Goal: Find specific page/section: Find specific page/section

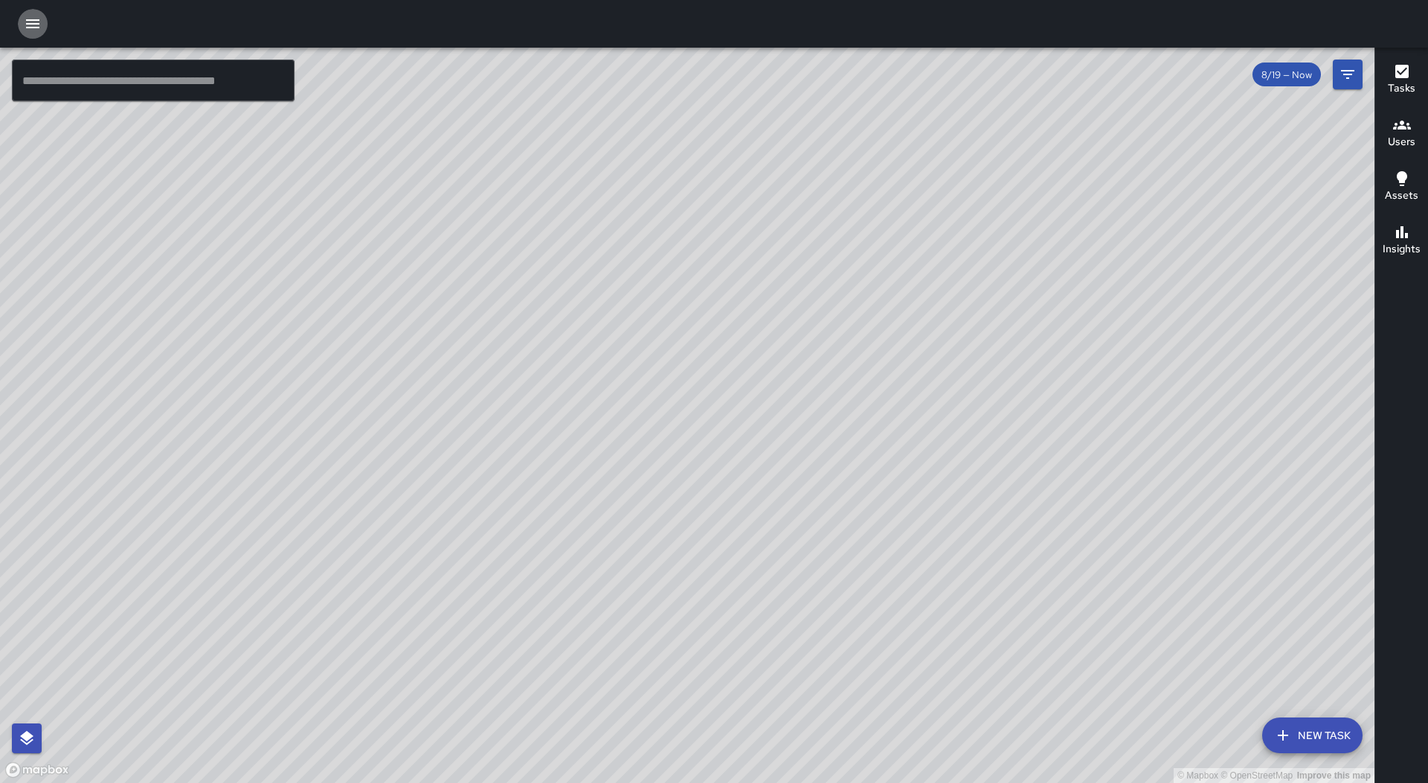
click at [33, 23] on icon "button" at bounding box center [32, 23] width 13 height 9
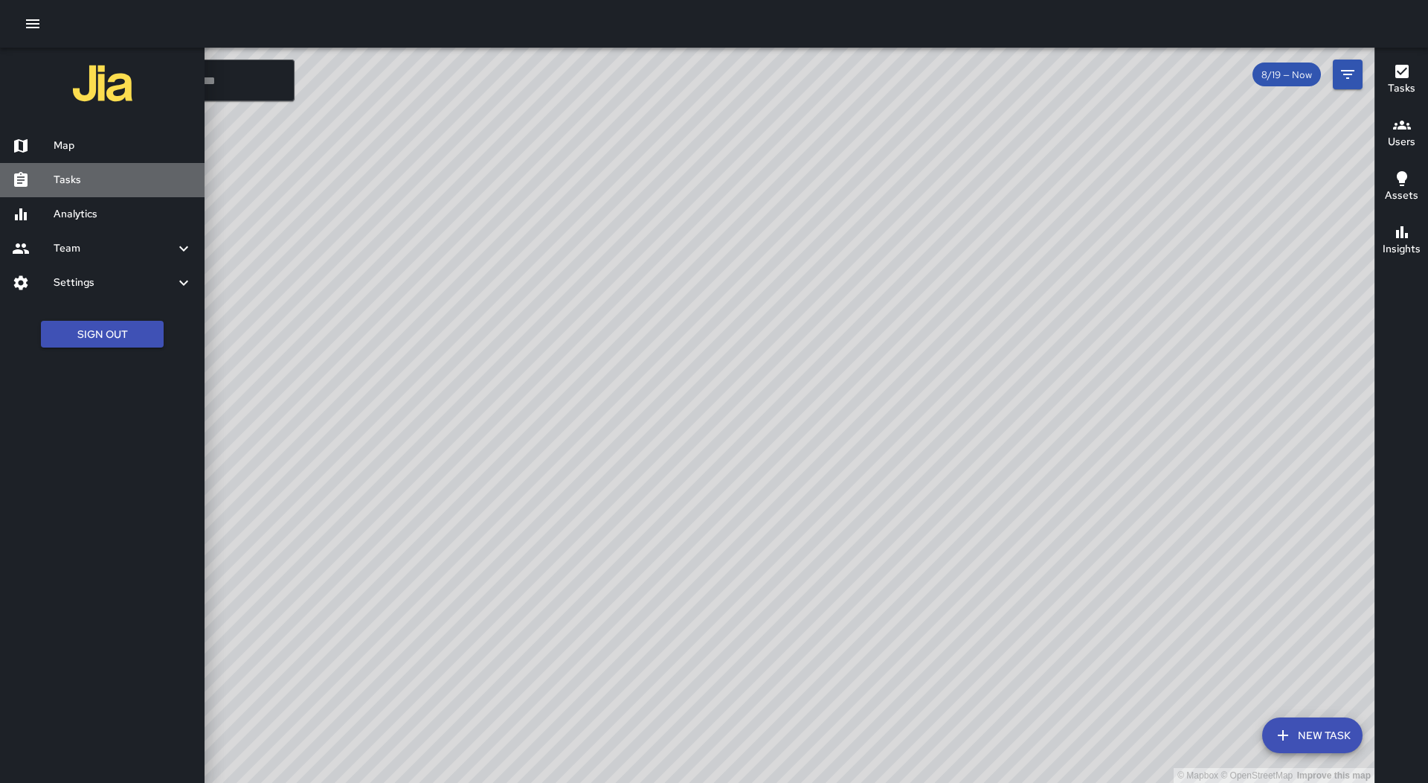
click at [112, 183] on h6 "Tasks" at bounding box center [123, 180] width 139 height 16
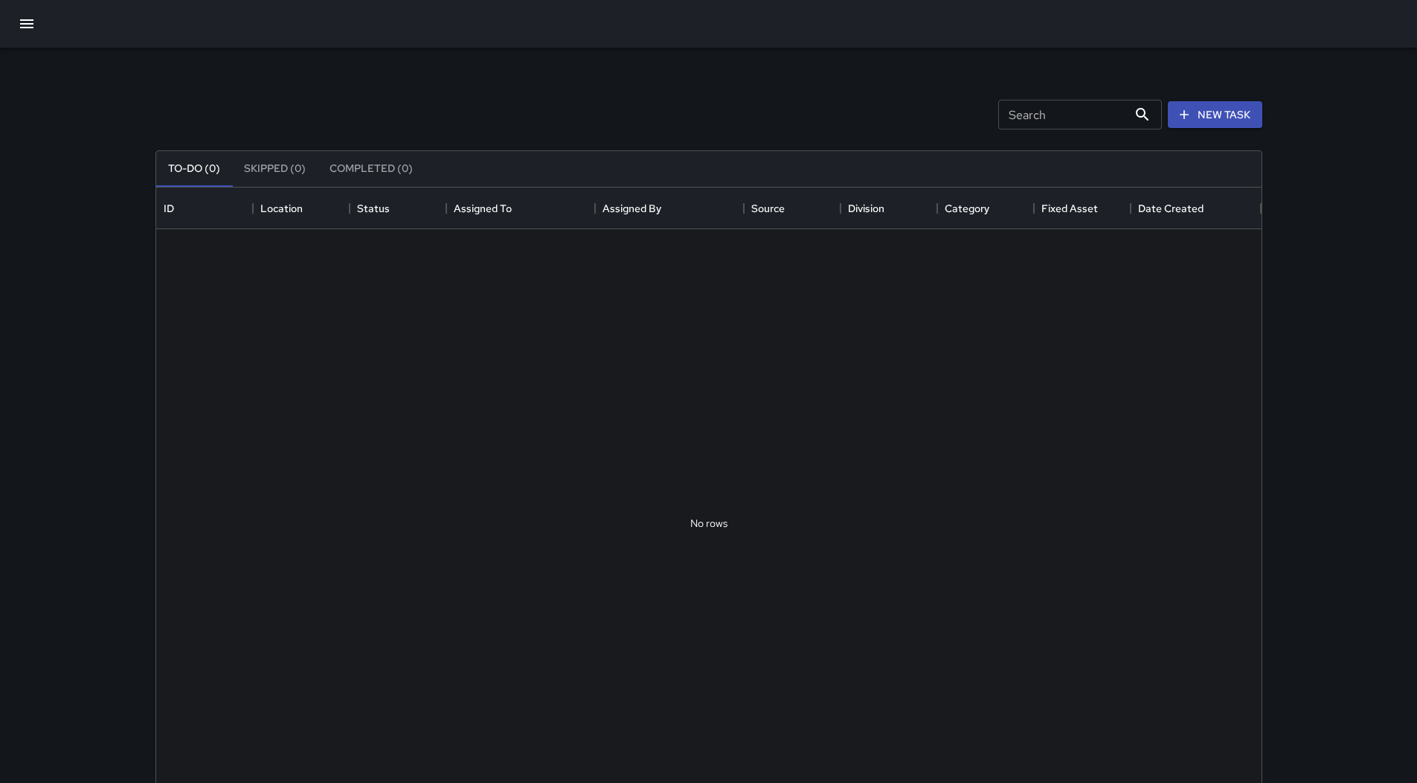
scroll to position [619, 1094]
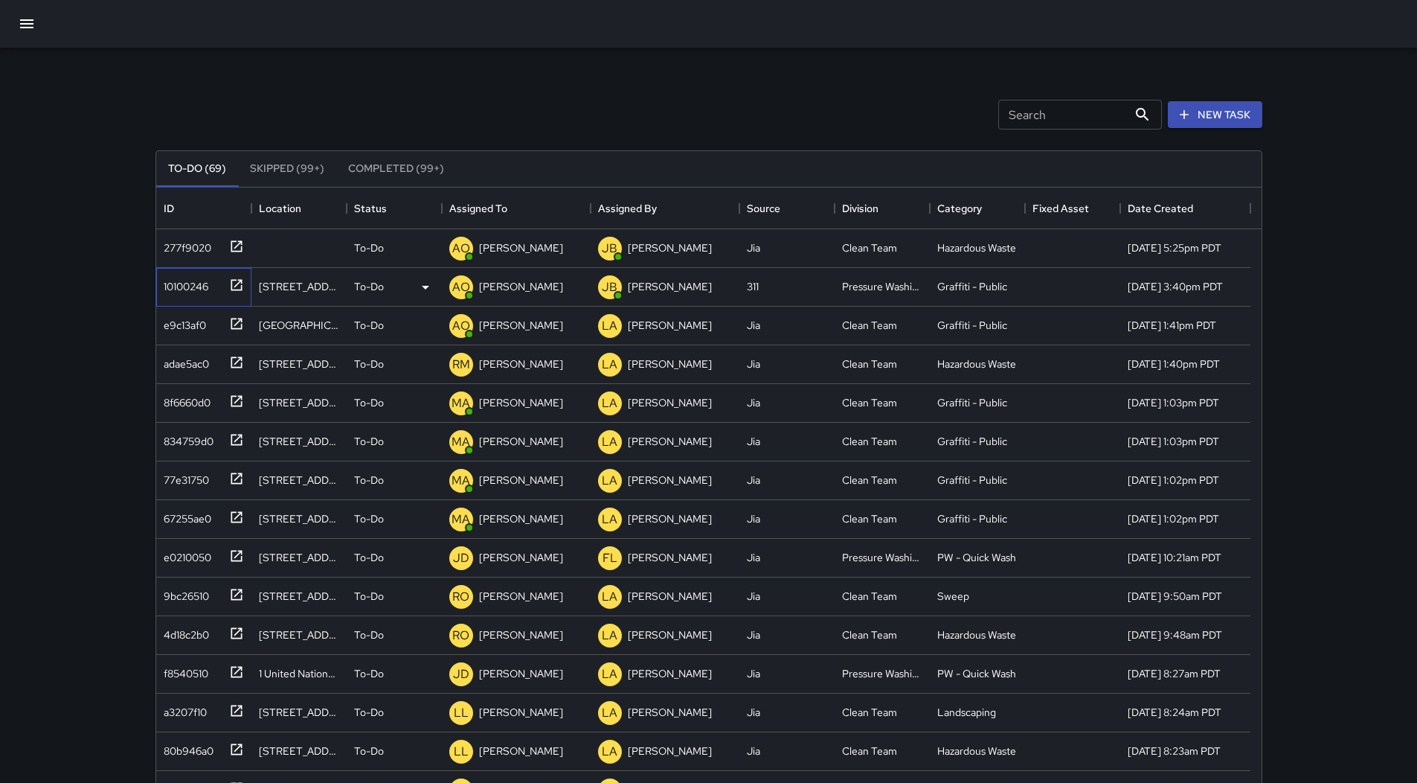
click at [212, 299] on div "10100246" at bounding box center [203, 287] width 95 height 39
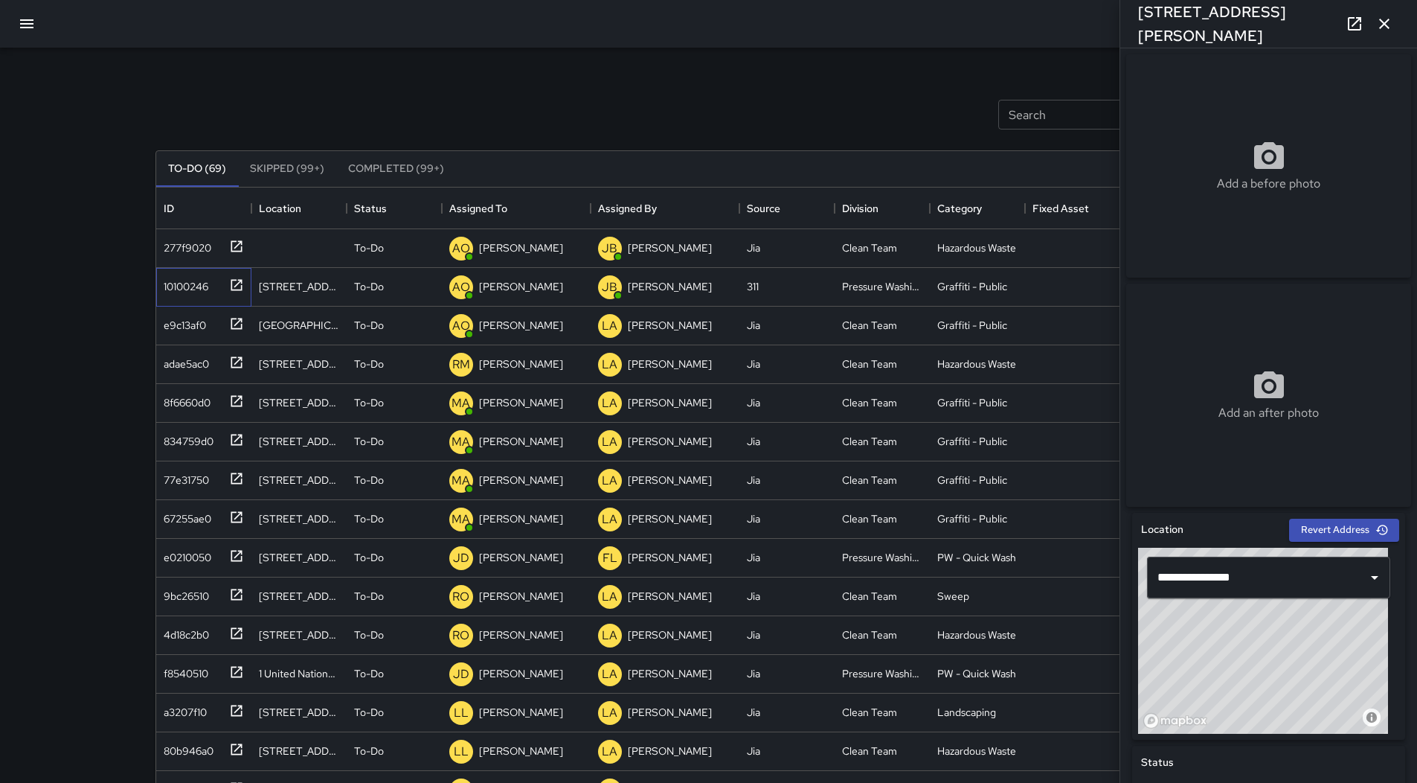
scroll to position [592, 0]
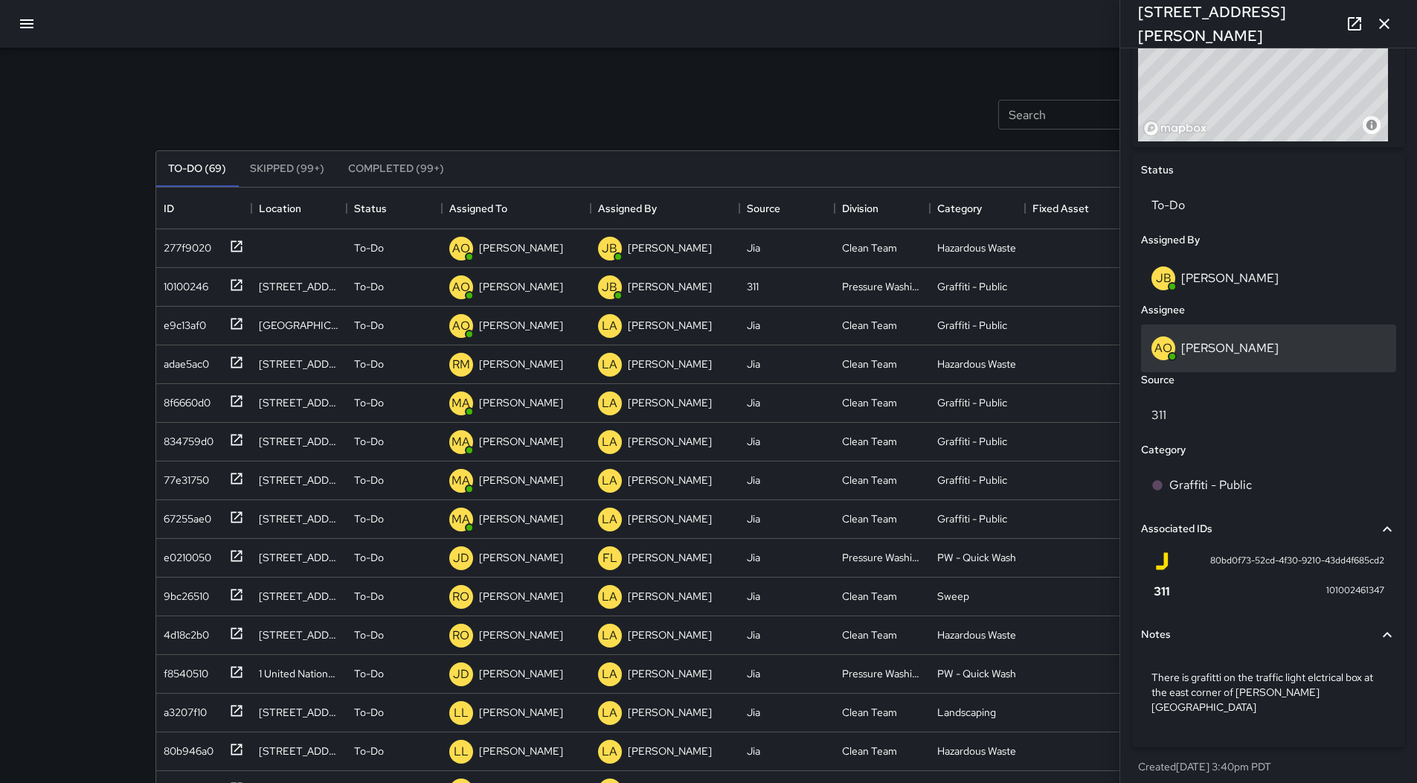
click at [1257, 344] on div "AO [PERSON_NAME]" at bounding box center [1269, 348] width 234 height 24
click at [1370, 251] on div "Assigned By" at bounding box center [1268, 240] width 261 height 22
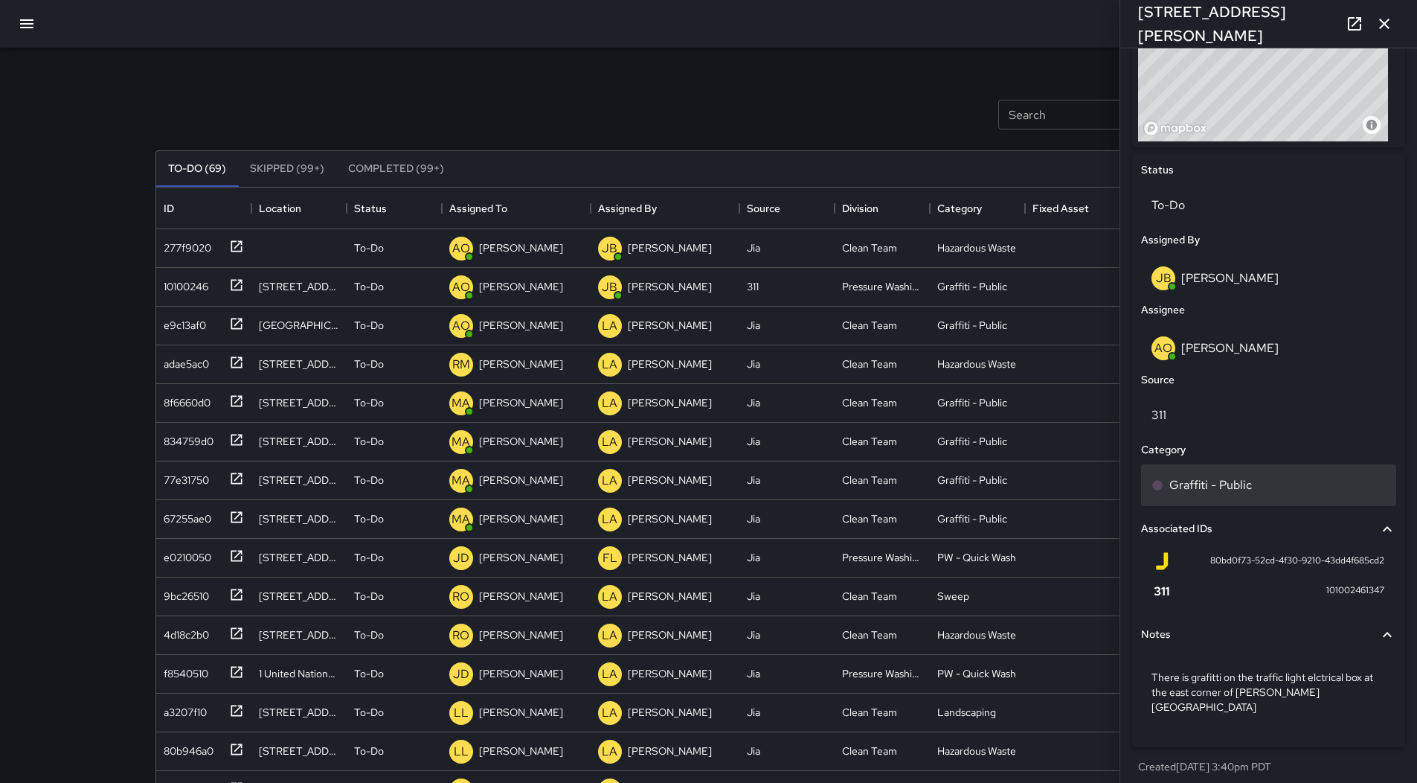
click at [1266, 494] on div "Graffiti - Public" at bounding box center [1269, 485] width 234 height 18
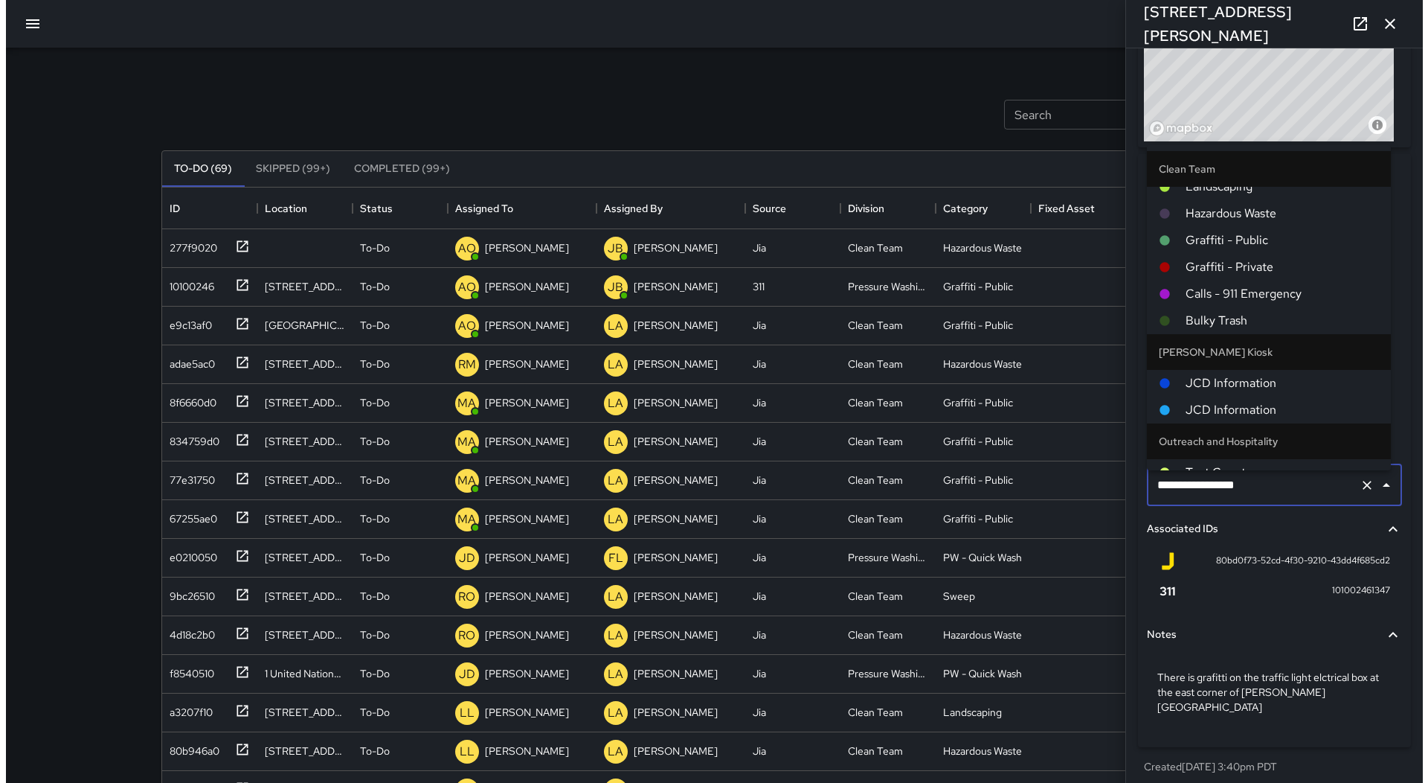
scroll to position [178, 0]
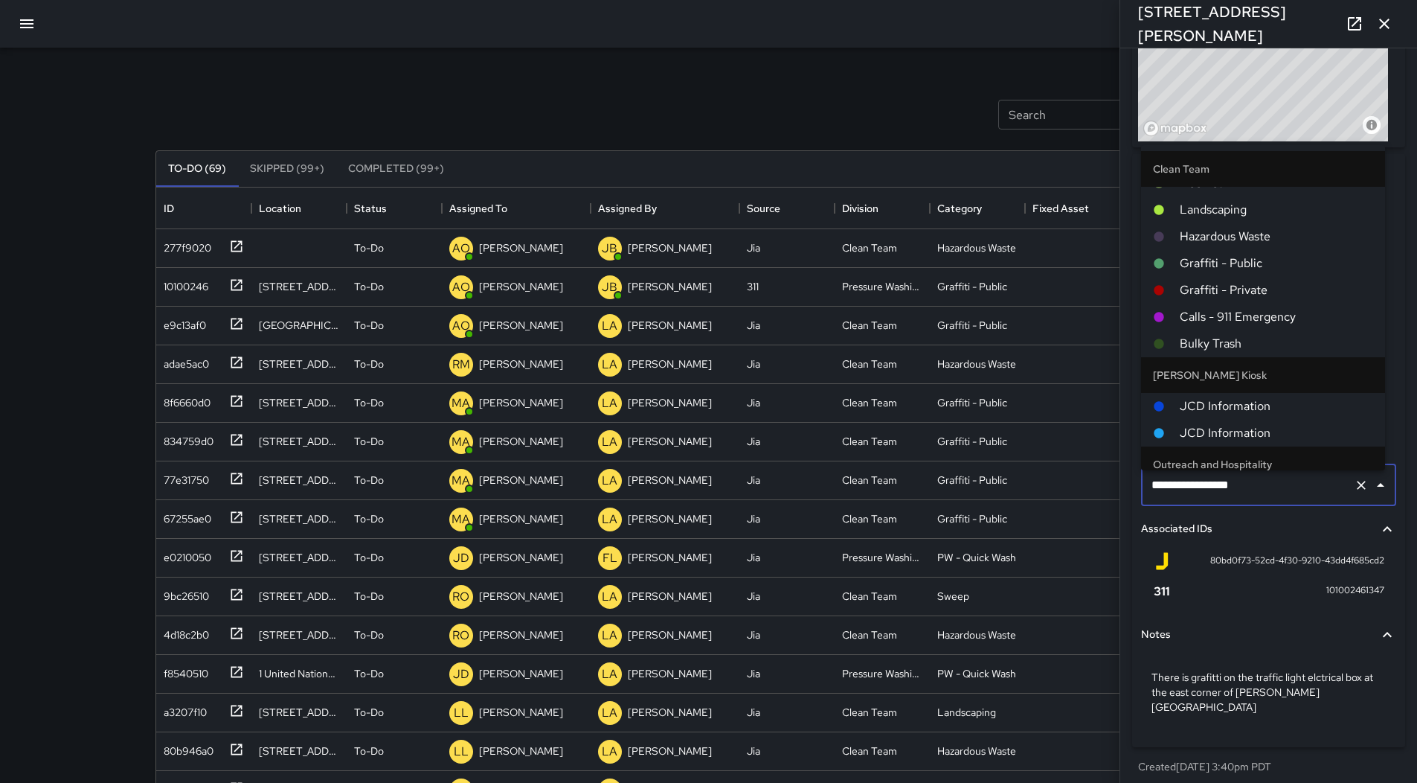
click at [1268, 269] on span "Graffiti - Public" at bounding box center [1276, 263] width 193 height 18
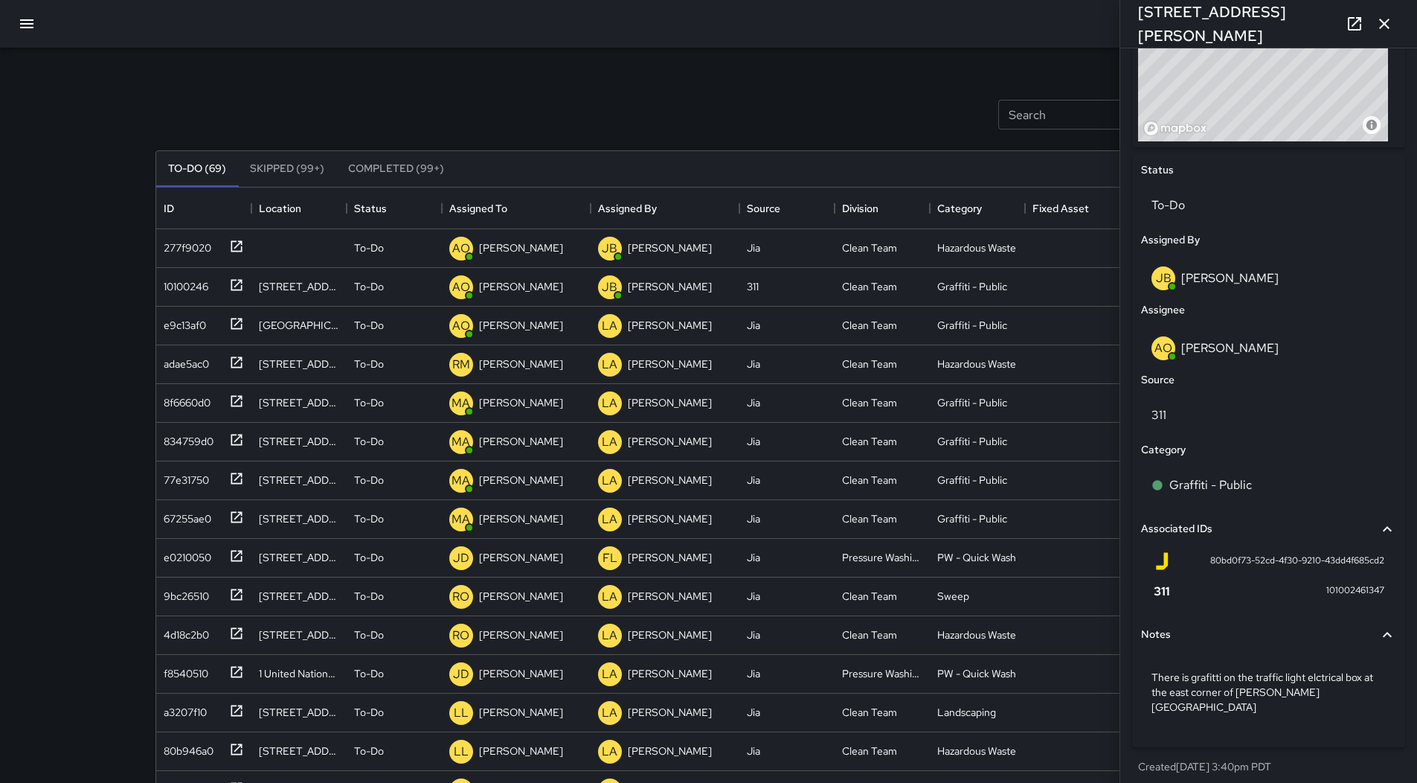
click at [1388, 27] on icon "button" at bounding box center [1384, 24] width 10 height 10
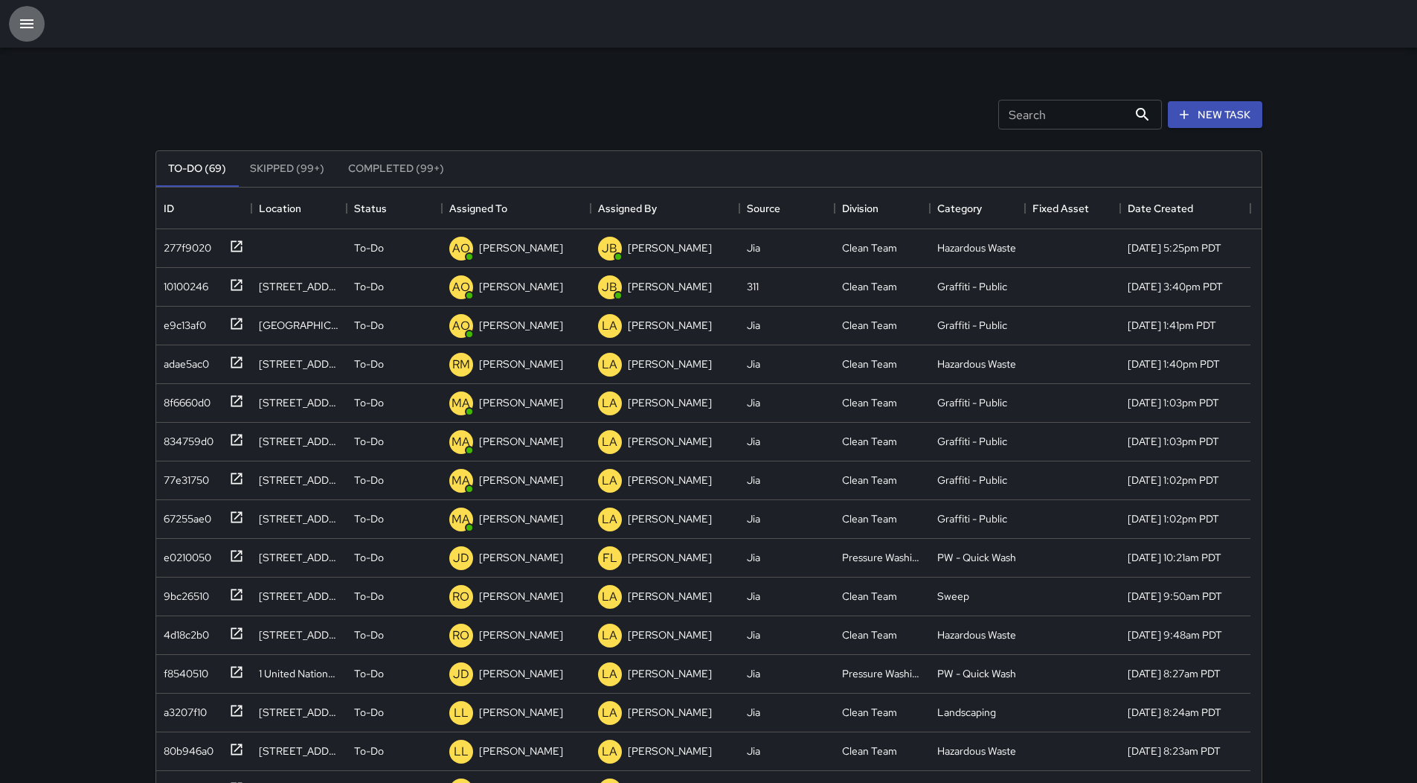
click at [20, 19] on icon "button" at bounding box center [26, 23] width 13 height 9
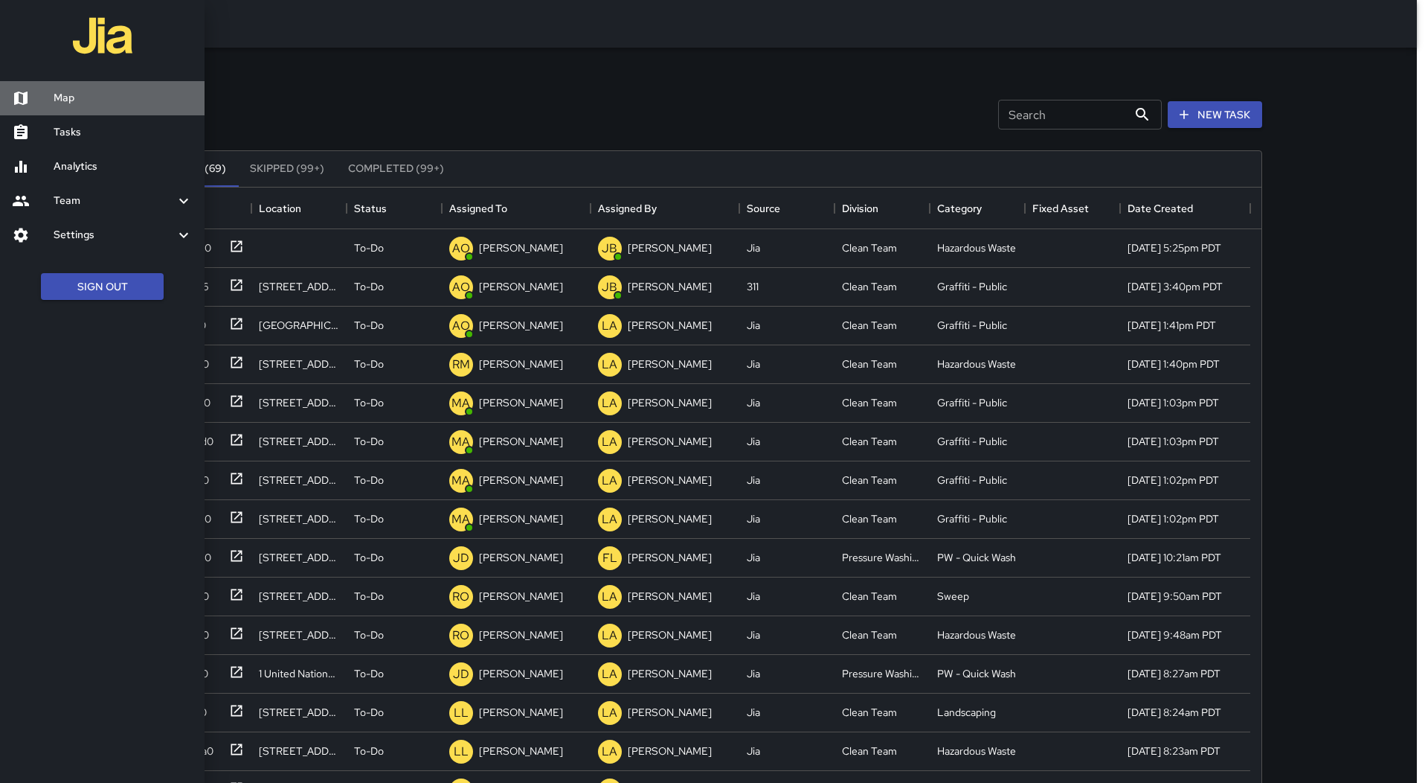
click at [59, 107] on link "Map" at bounding box center [102, 98] width 205 height 34
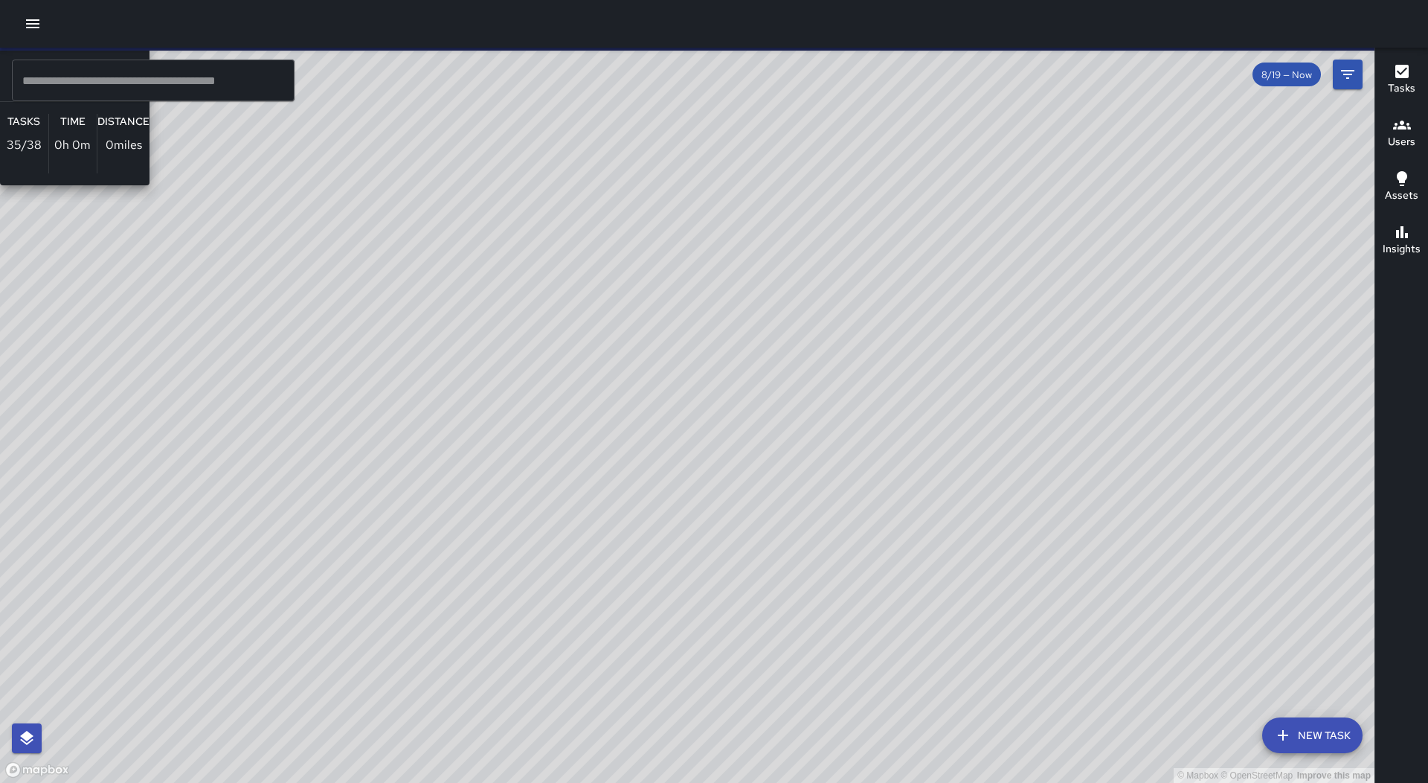
click at [641, 245] on div "© Mapbox © OpenStreetMap Improve this map AO [PERSON_NAME] Ambassador Tasks 35 …" at bounding box center [687, 415] width 1375 height 735
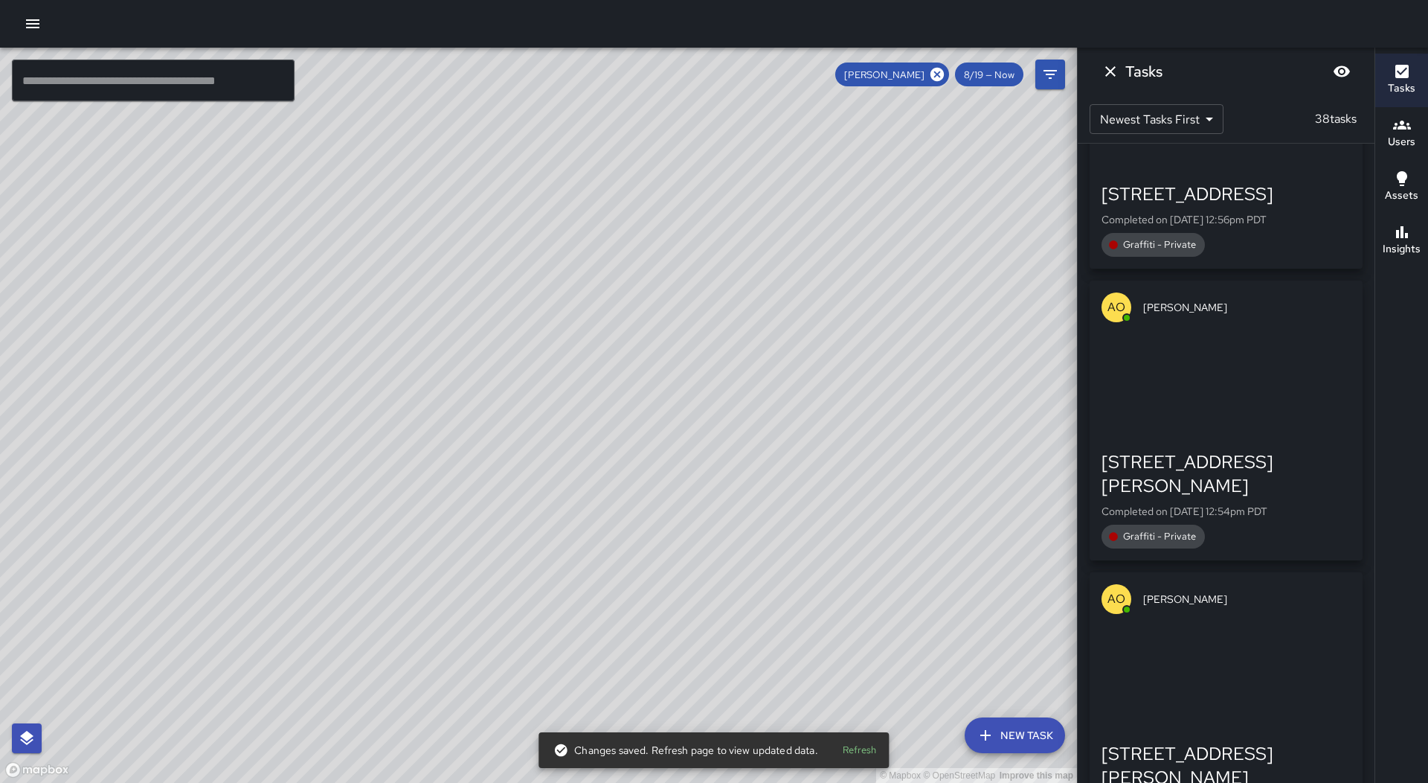
scroll to position [4390, 0]
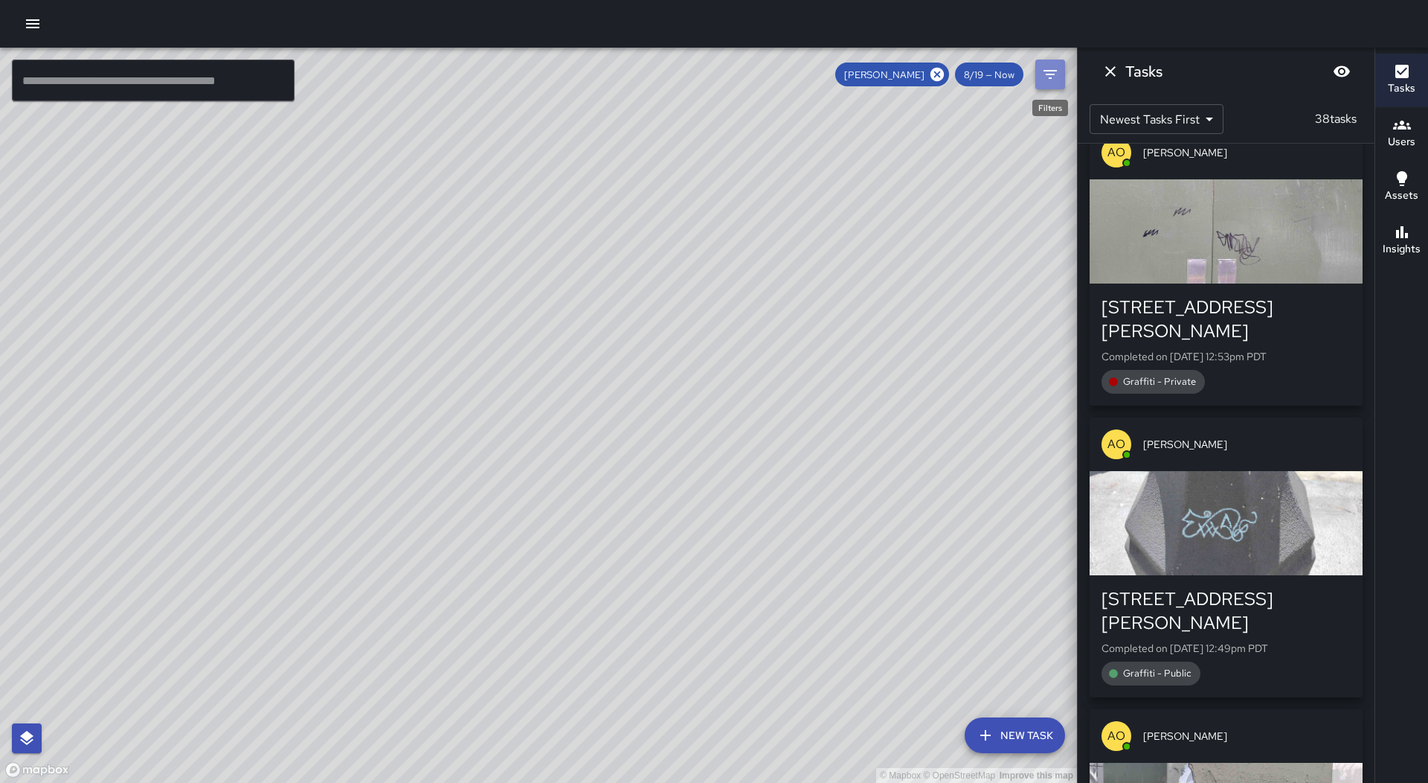
click at [1061, 71] on button "Filters" at bounding box center [1051, 75] width 30 height 30
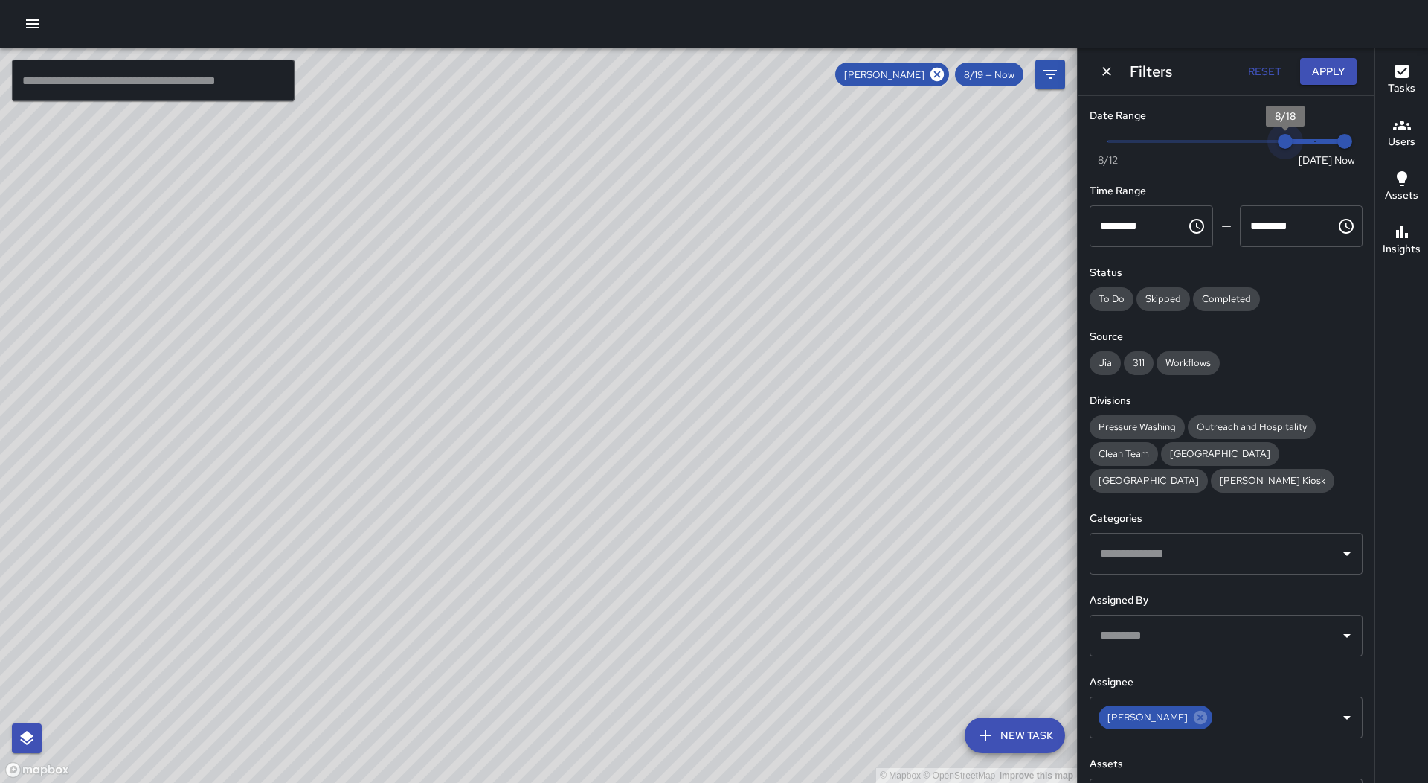
type input "*"
drag, startPoint x: 1307, startPoint y: 141, endPoint x: 1161, endPoint y: 146, distance: 145.9
click at [1161, 146] on span "8/14" at bounding box center [1167, 141] width 15 height 15
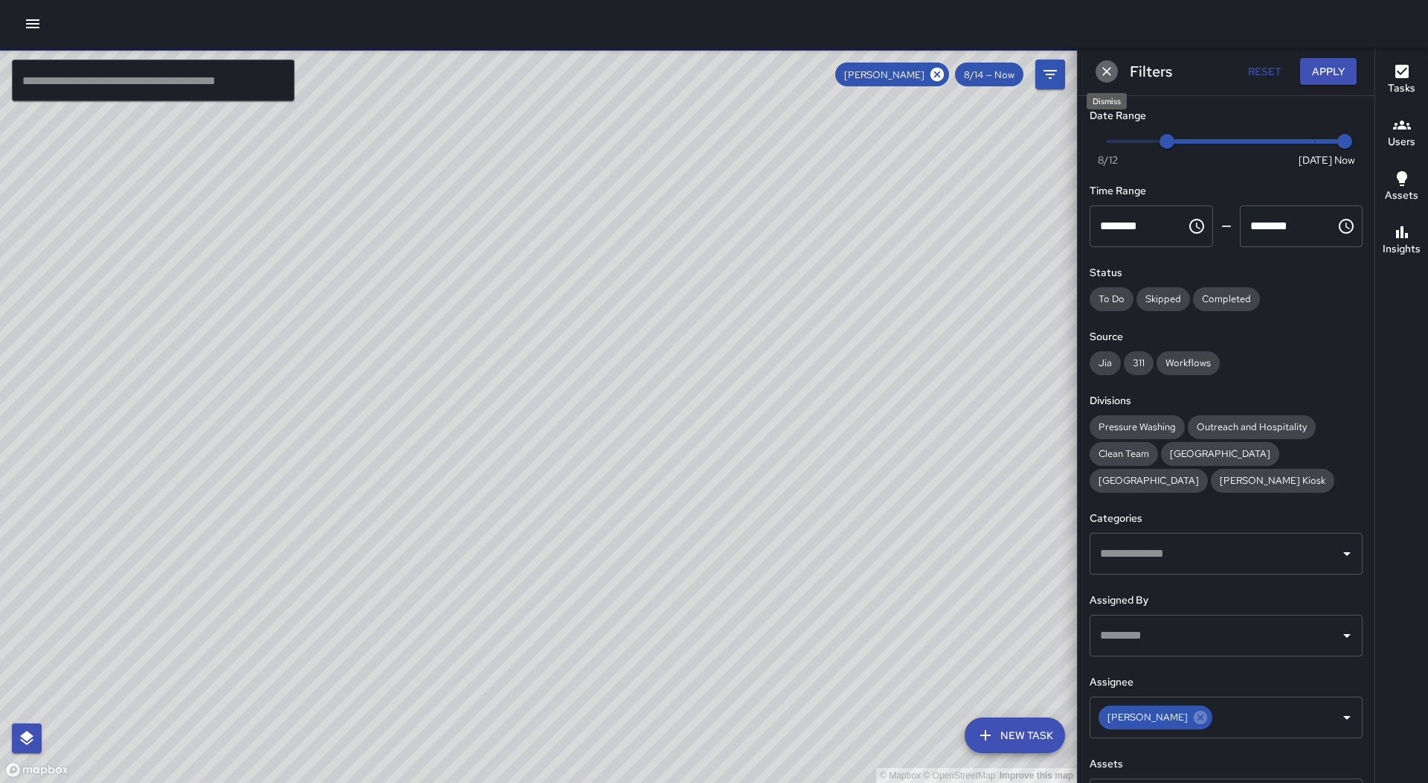
click at [1111, 71] on icon "Dismiss" at bounding box center [1107, 71] width 15 height 15
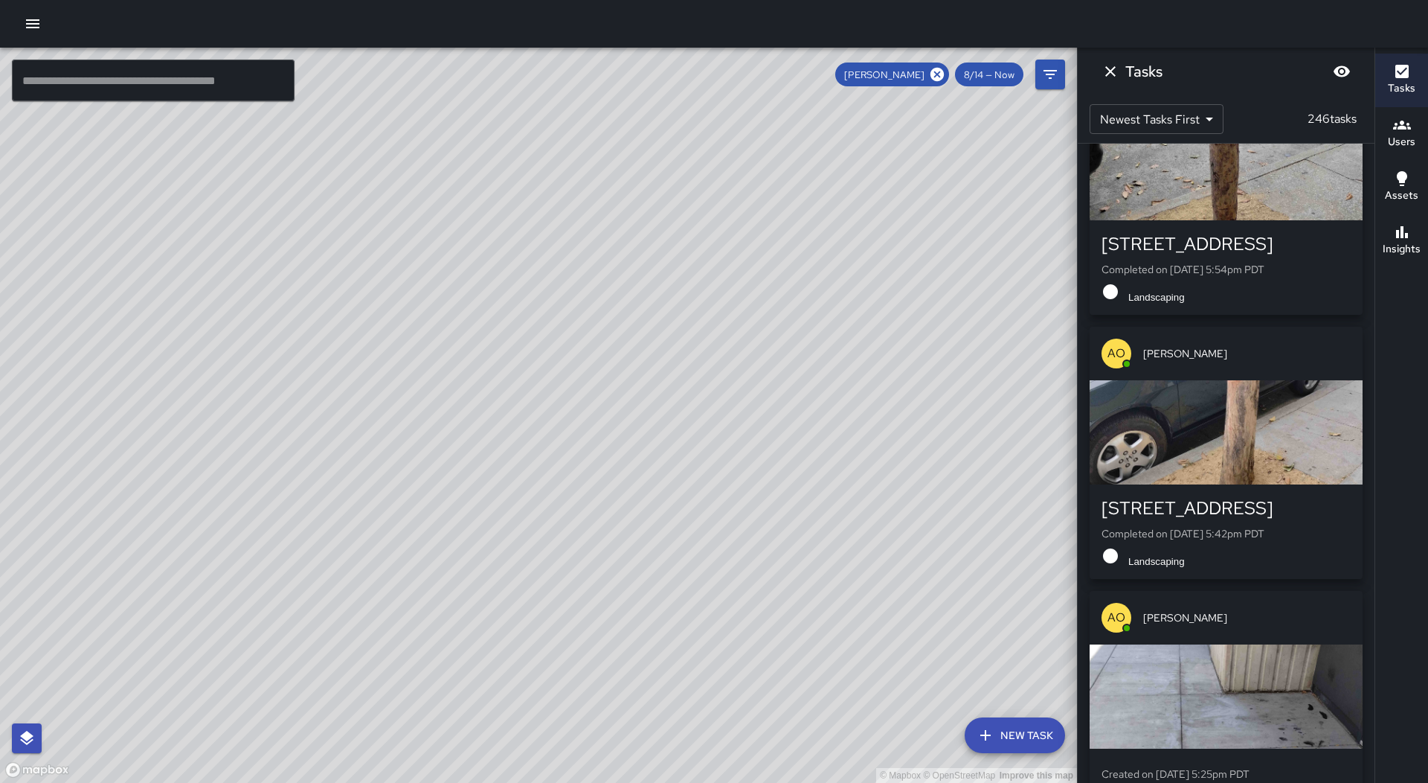
scroll to position [0, 0]
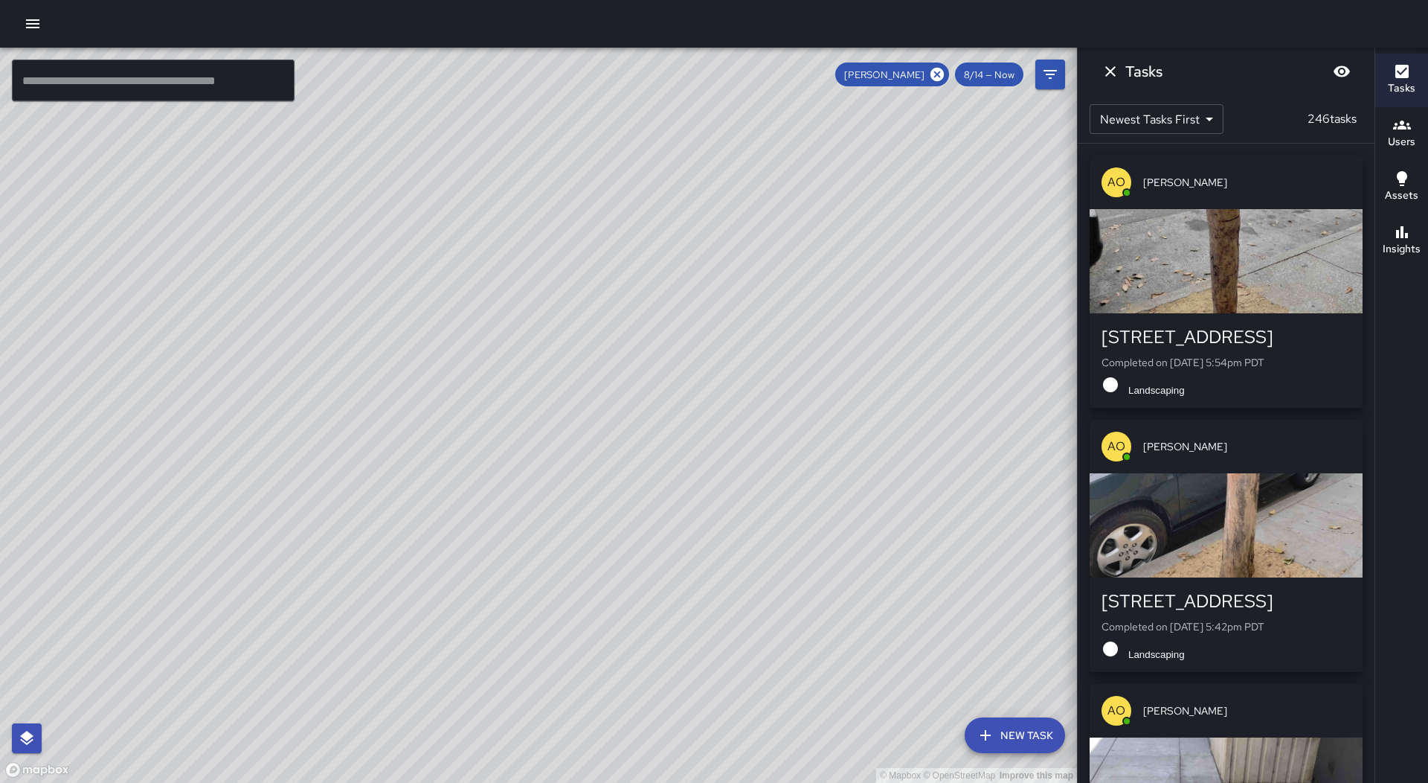
click at [1206, 242] on div "button" at bounding box center [1226, 261] width 273 height 104
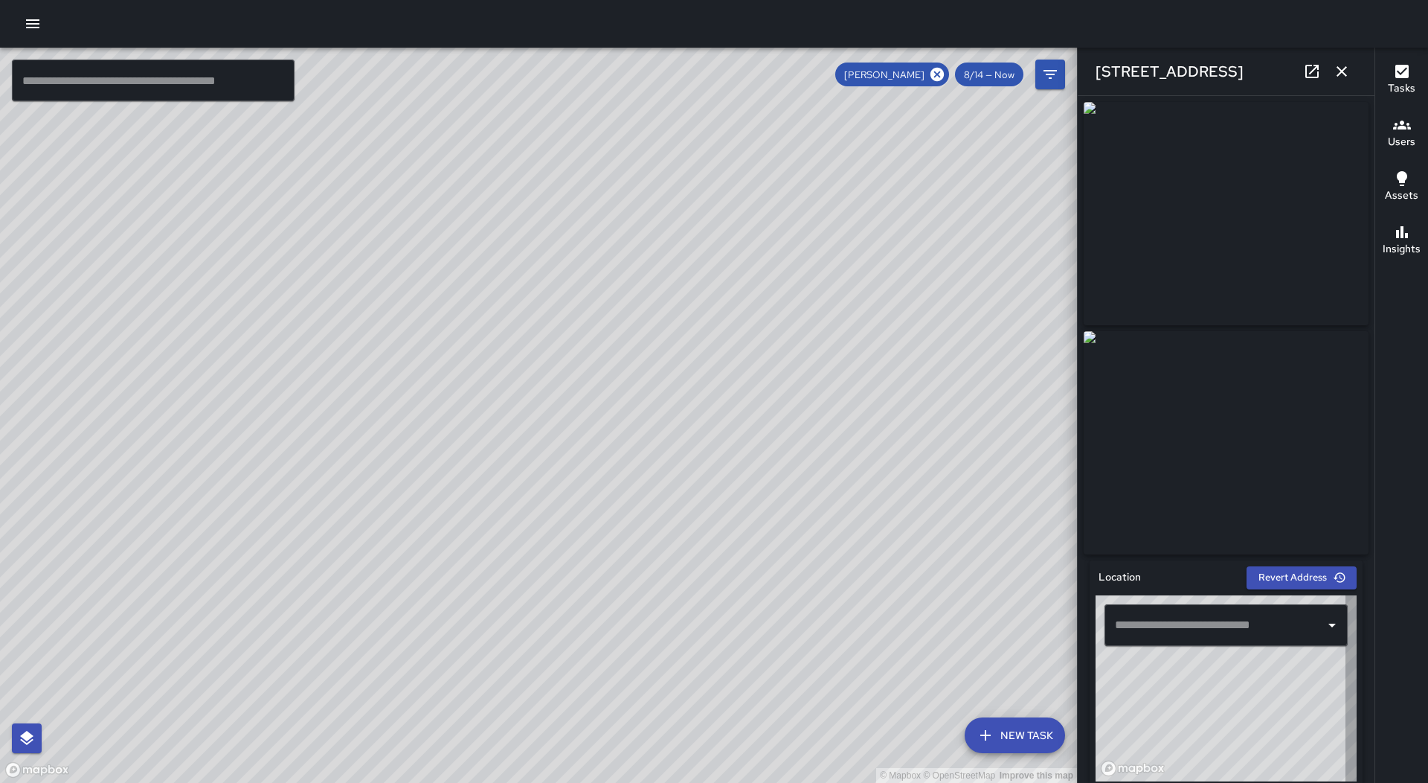
type input "**********"
click at [1343, 64] on icon "button" at bounding box center [1342, 71] width 18 height 18
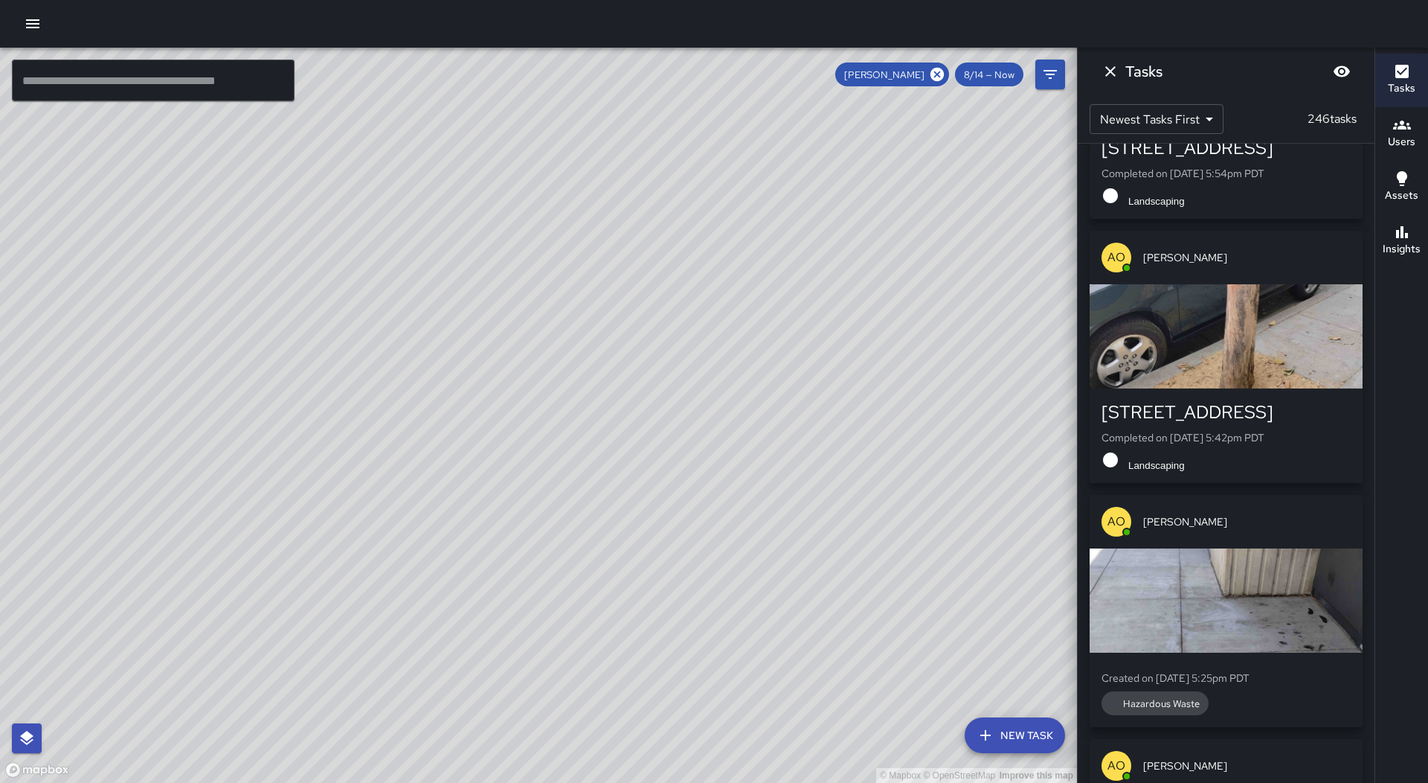
scroll to position [223, 0]
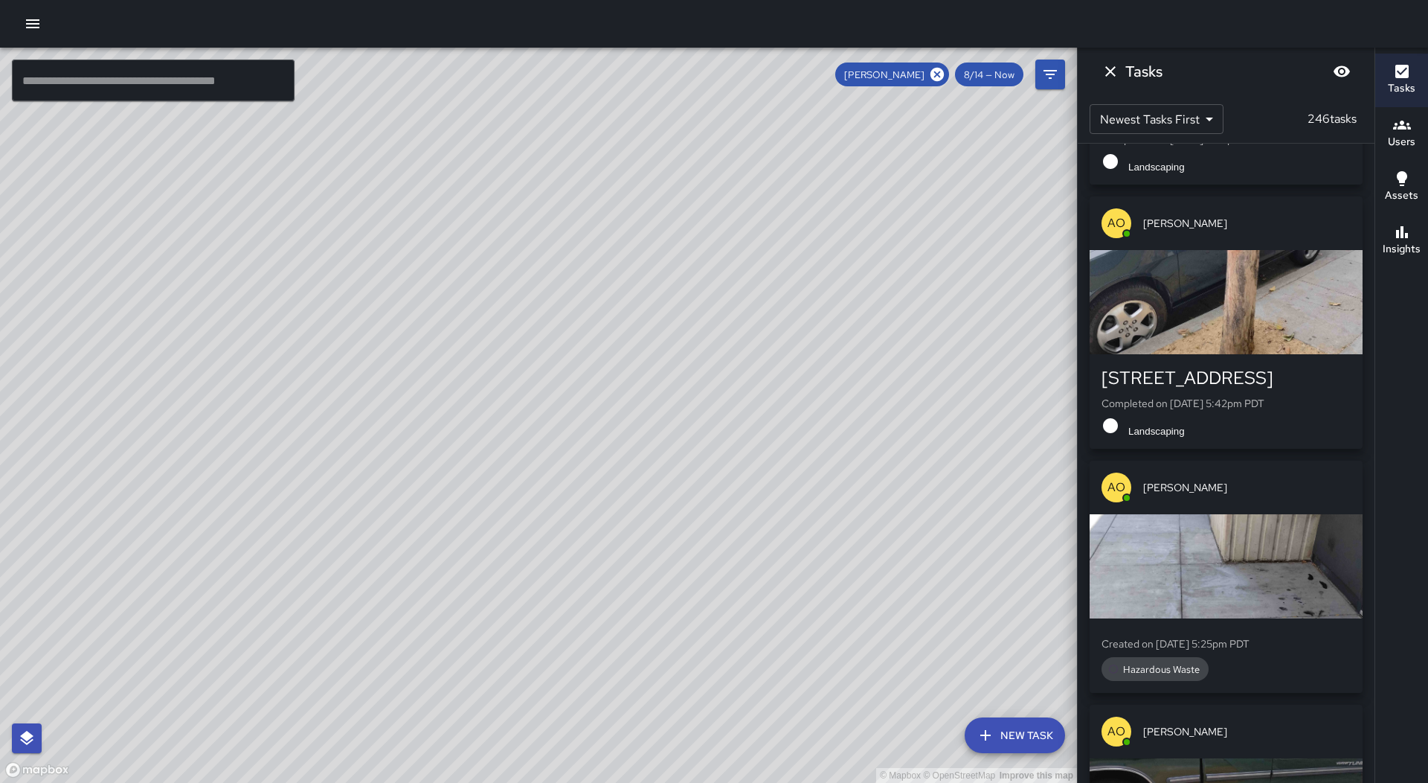
click at [1293, 315] on div "button" at bounding box center [1226, 302] width 273 height 104
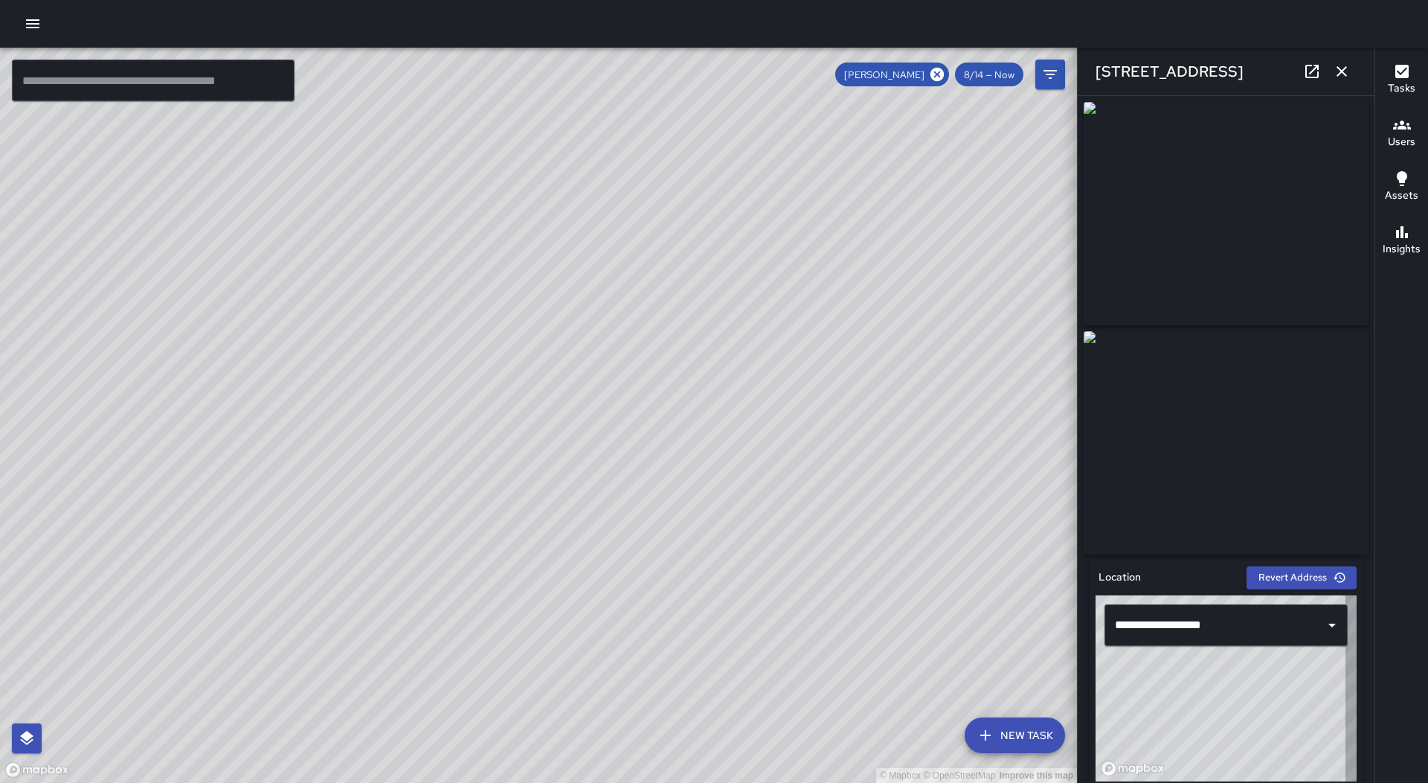
type input "**********"
click at [1349, 68] on icon "button" at bounding box center [1342, 71] width 18 height 18
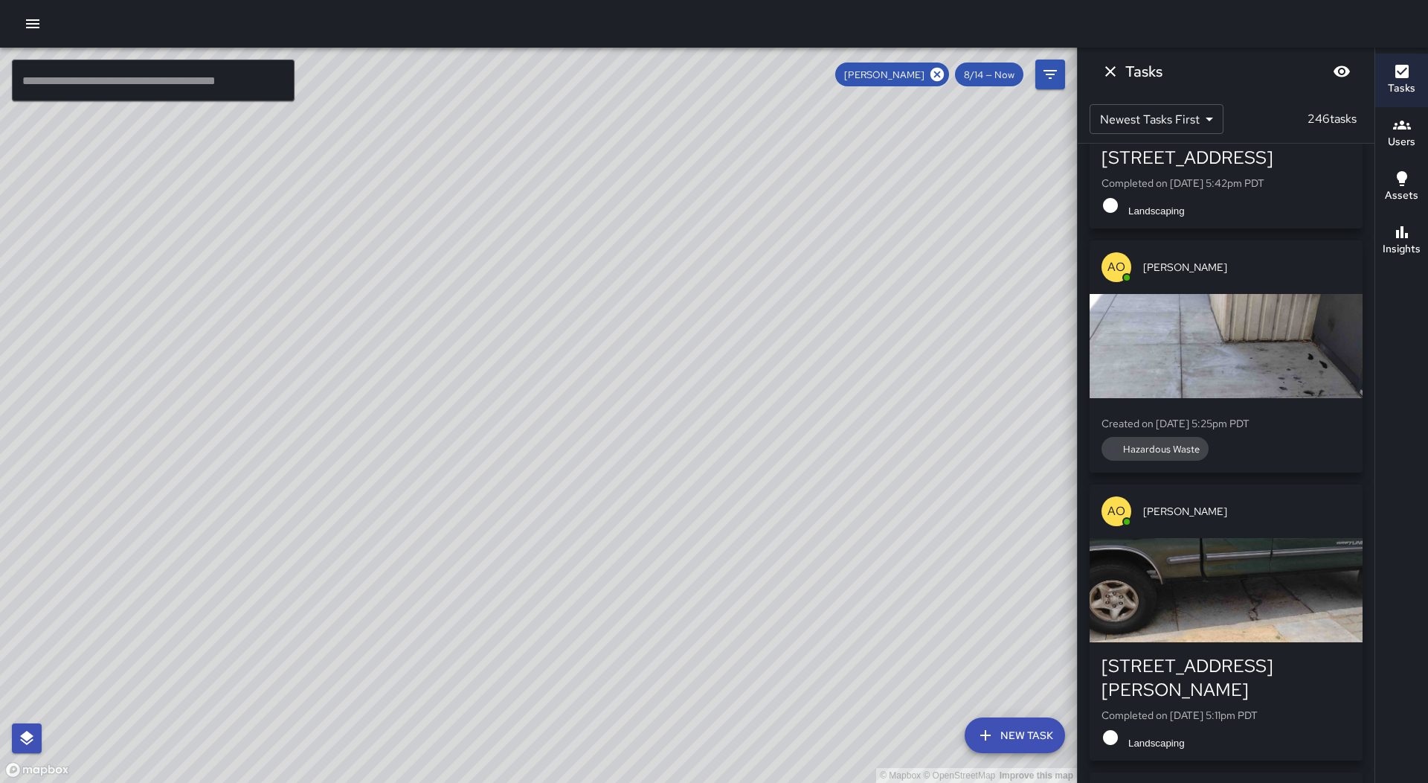
scroll to position [0, 0]
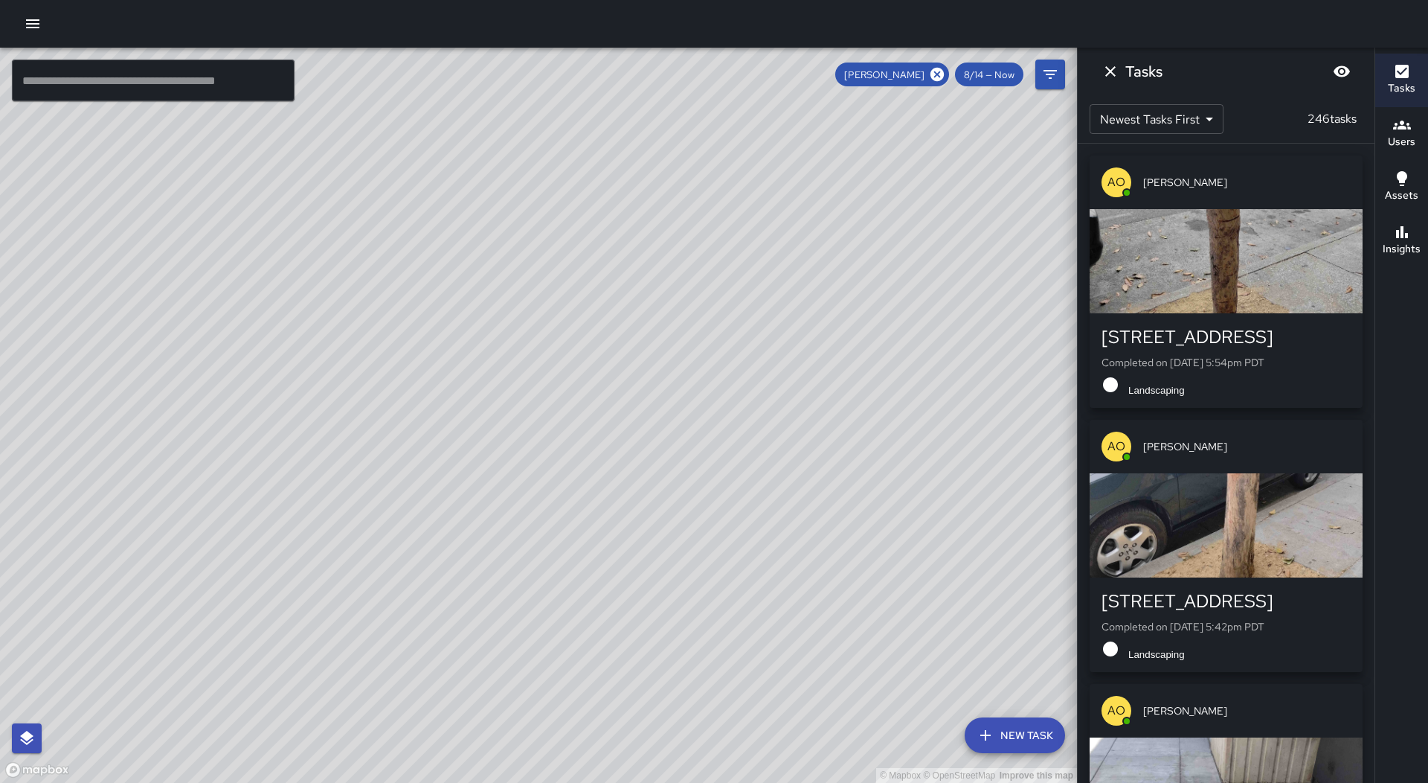
click at [1257, 291] on div "button" at bounding box center [1226, 261] width 273 height 104
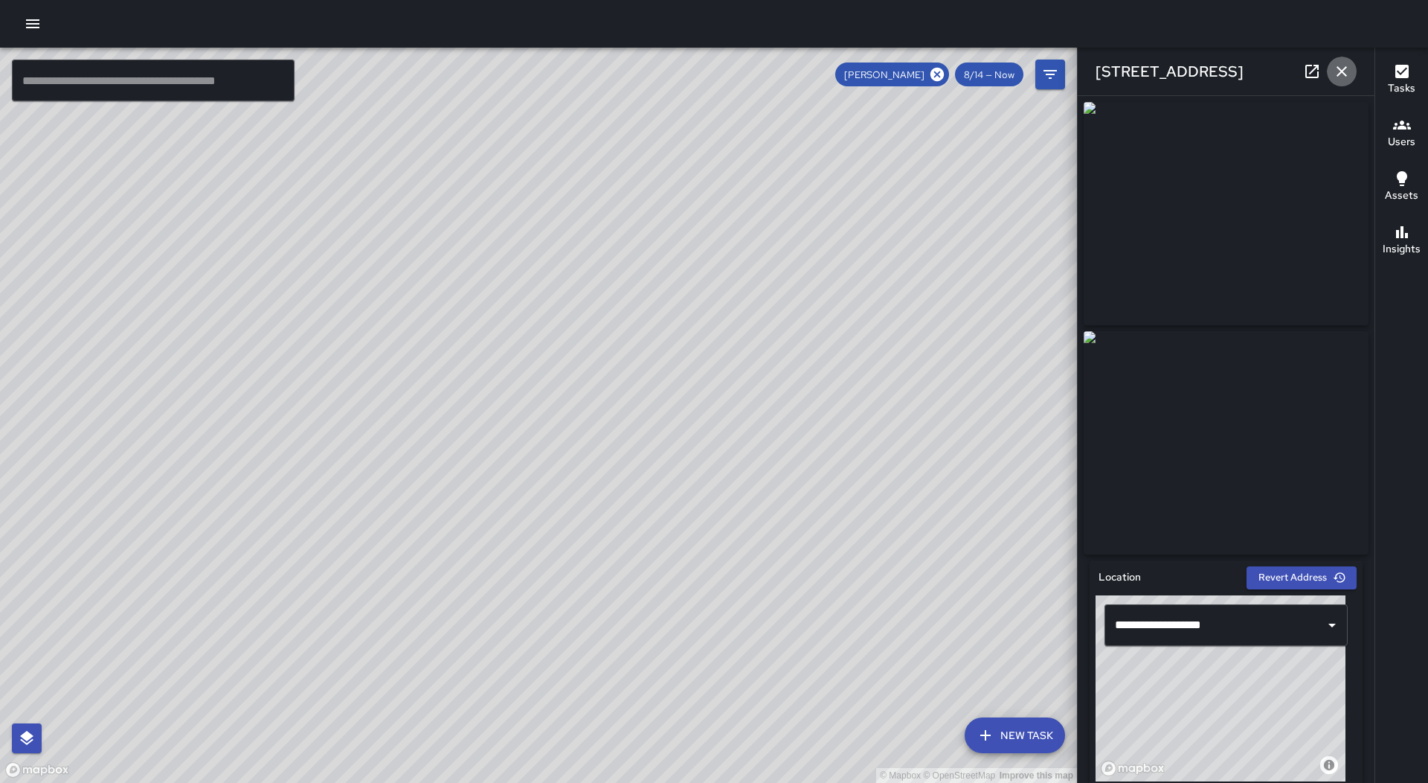
click at [1351, 65] on button "button" at bounding box center [1342, 72] width 30 height 30
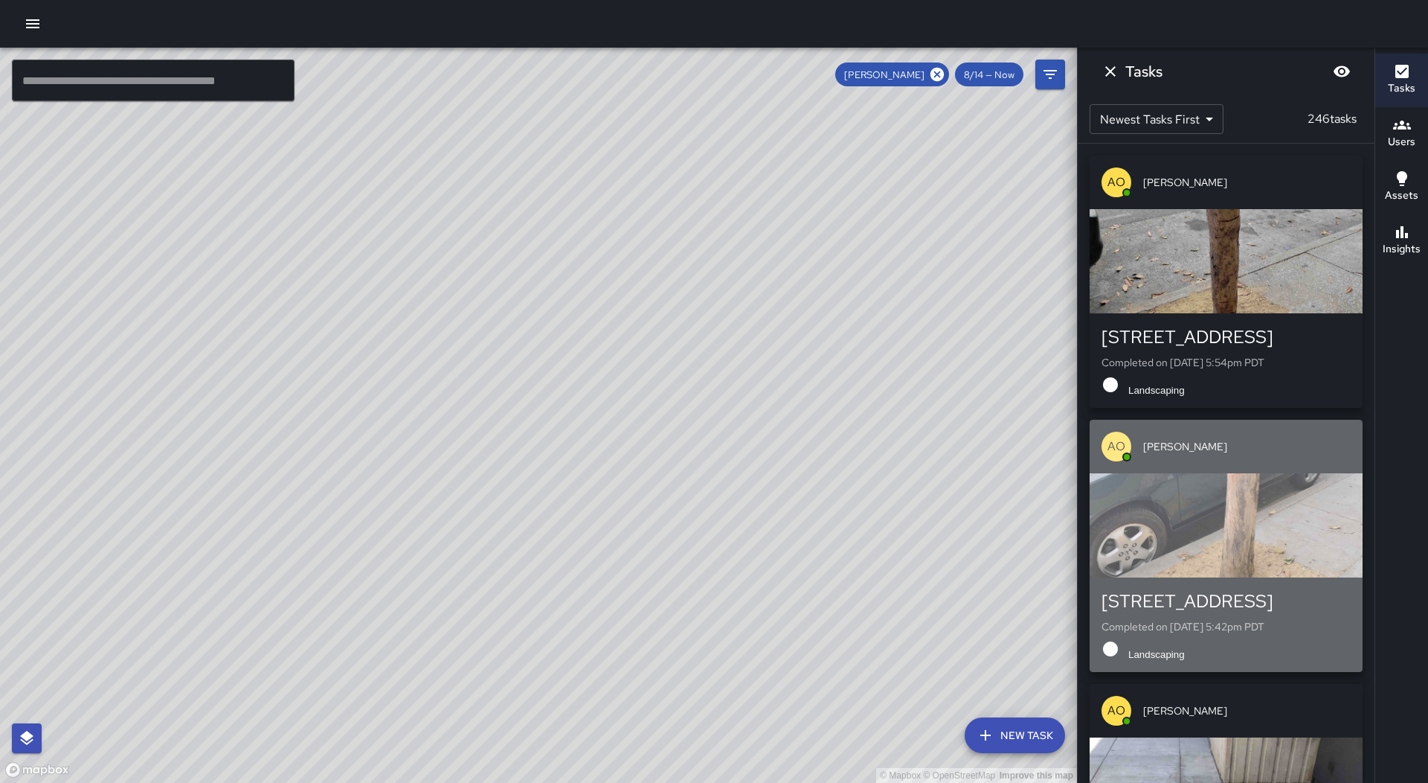
click at [1261, 503] on div "button" at bounding box center [1226, 525] width 273 height 104
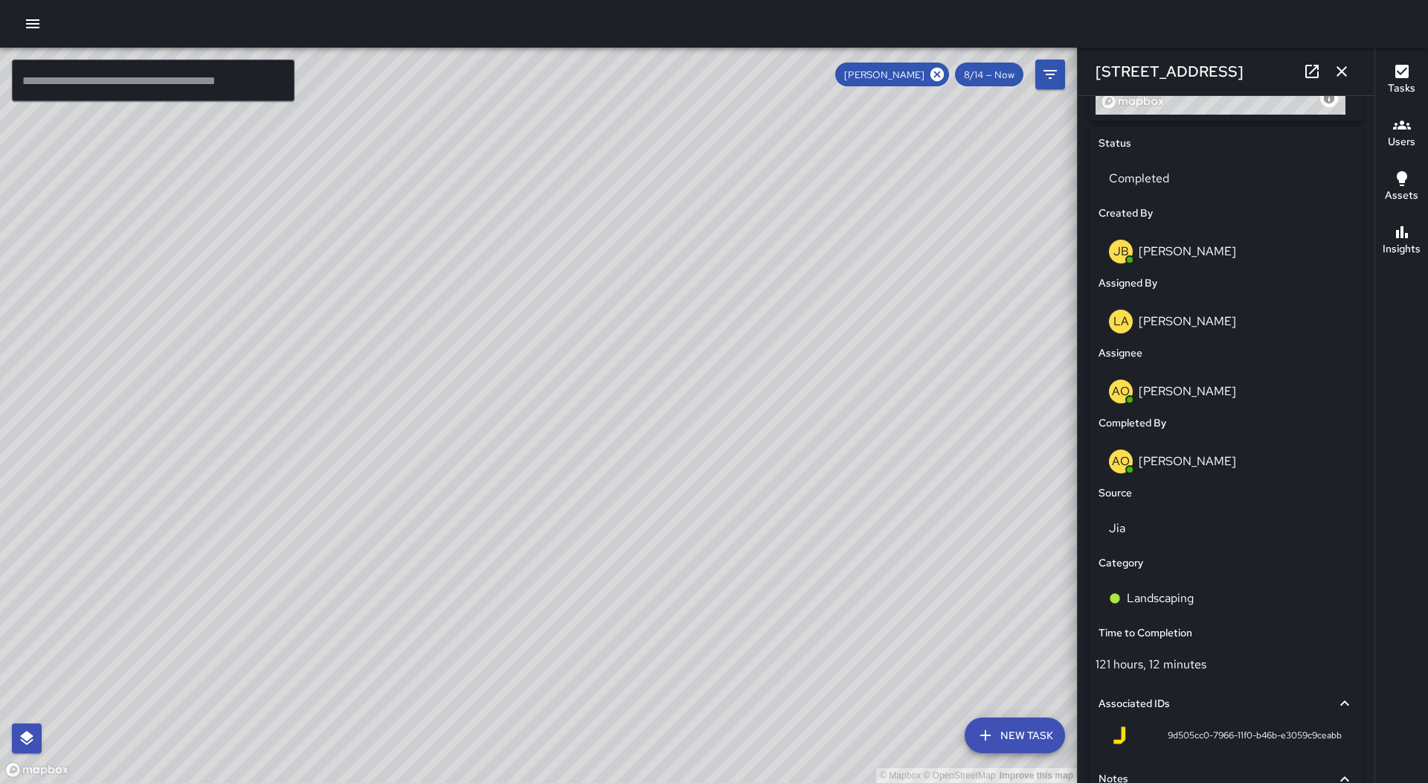
scroll to position [744, 0]
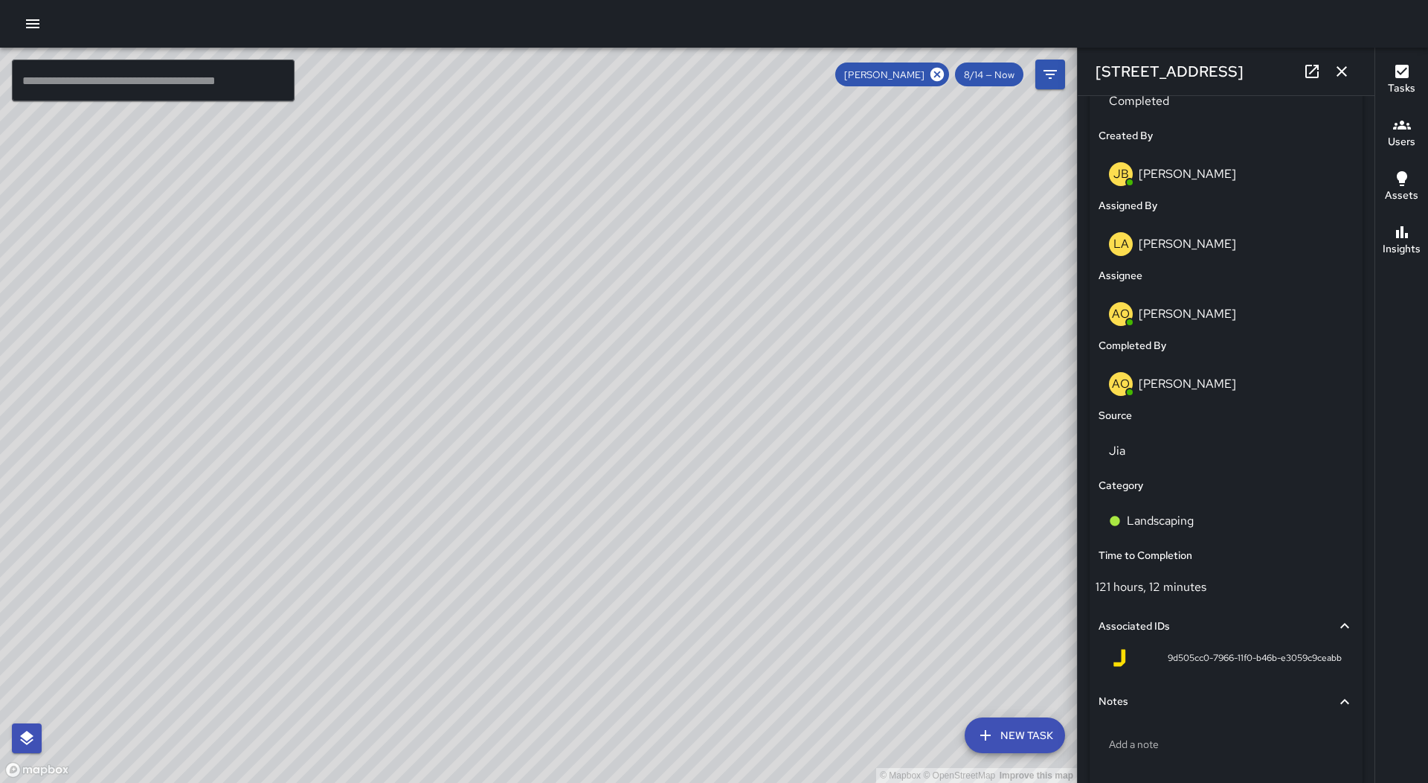
click at [1345, 63] on icon "button" at bounding box center [1342, 71] width 18 height 18
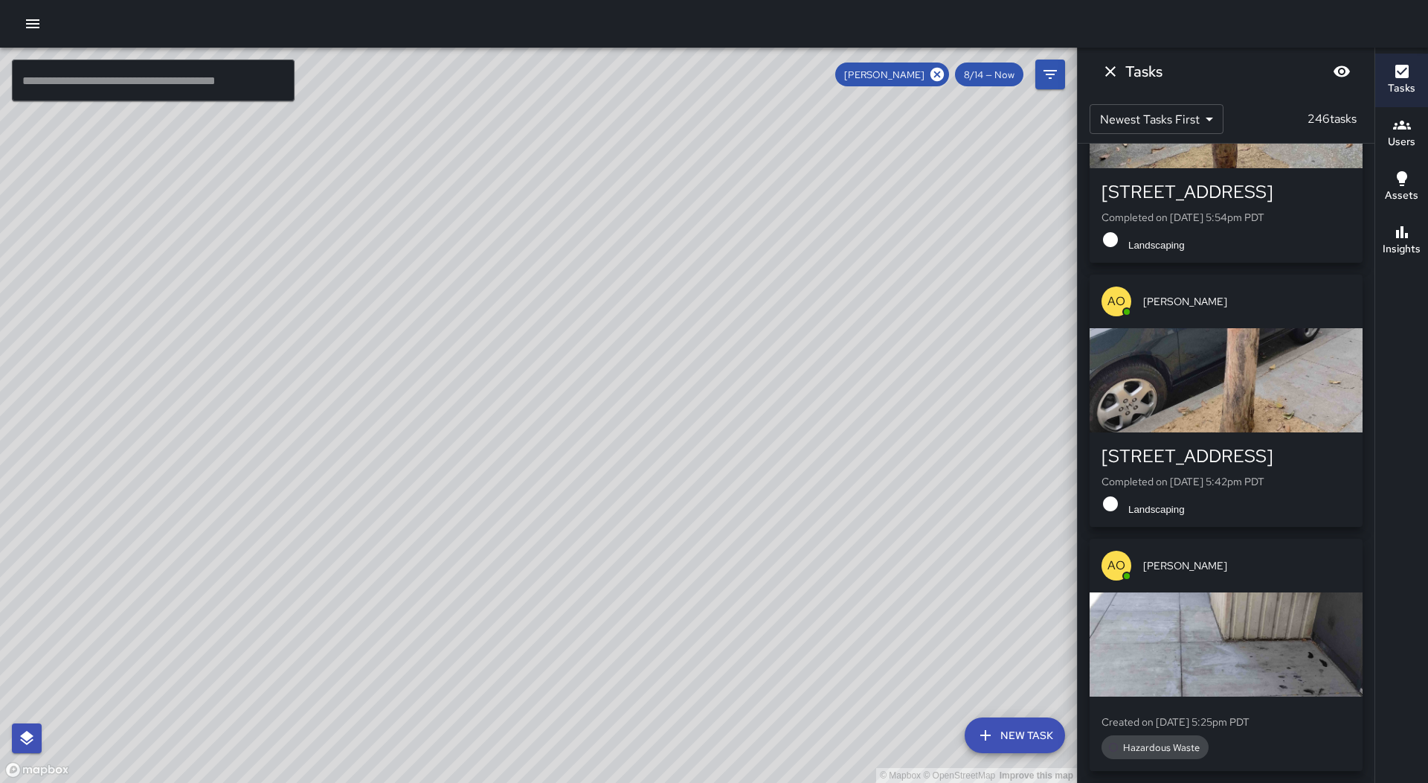
scroll to position [149, 0]
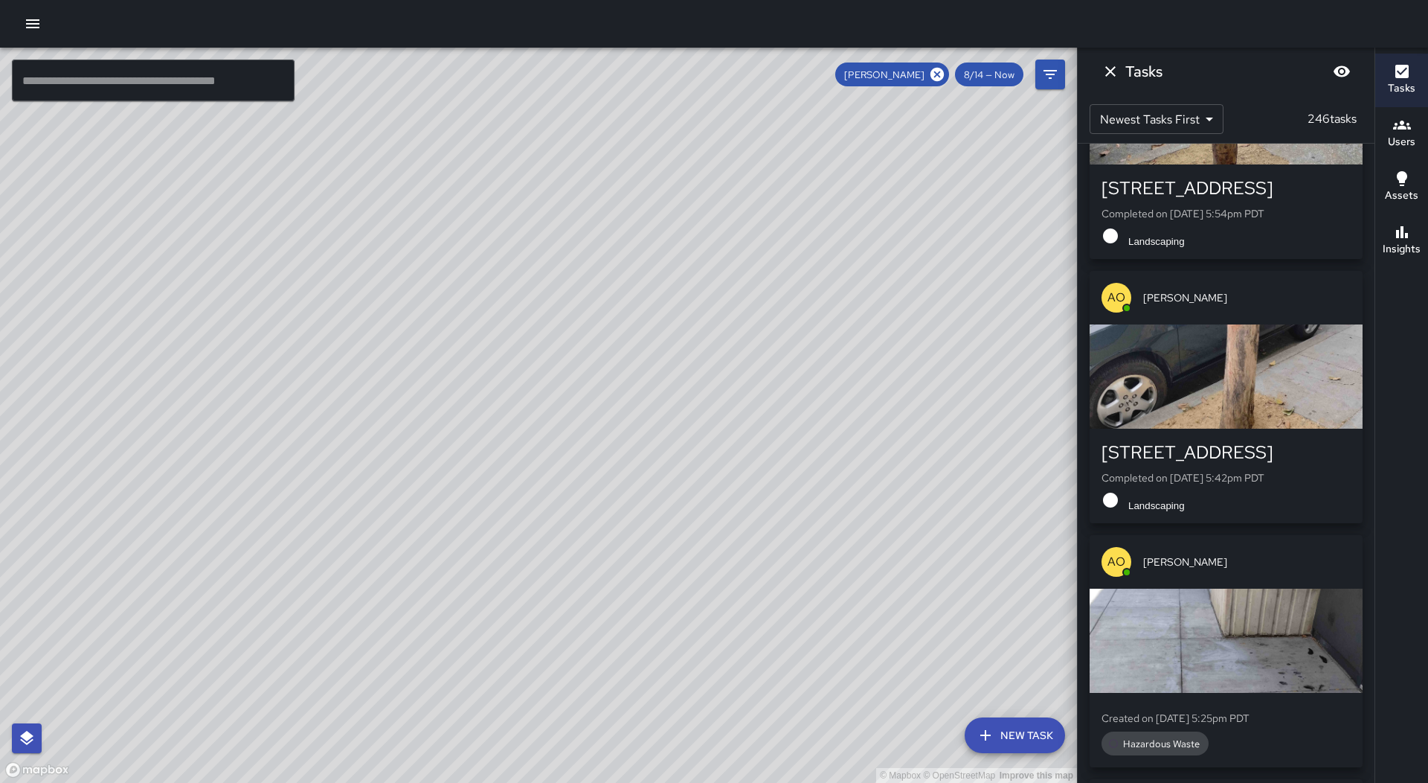
click at [1280, 361] on div "button" at bounding box center [1226, 376] width 273 height 104
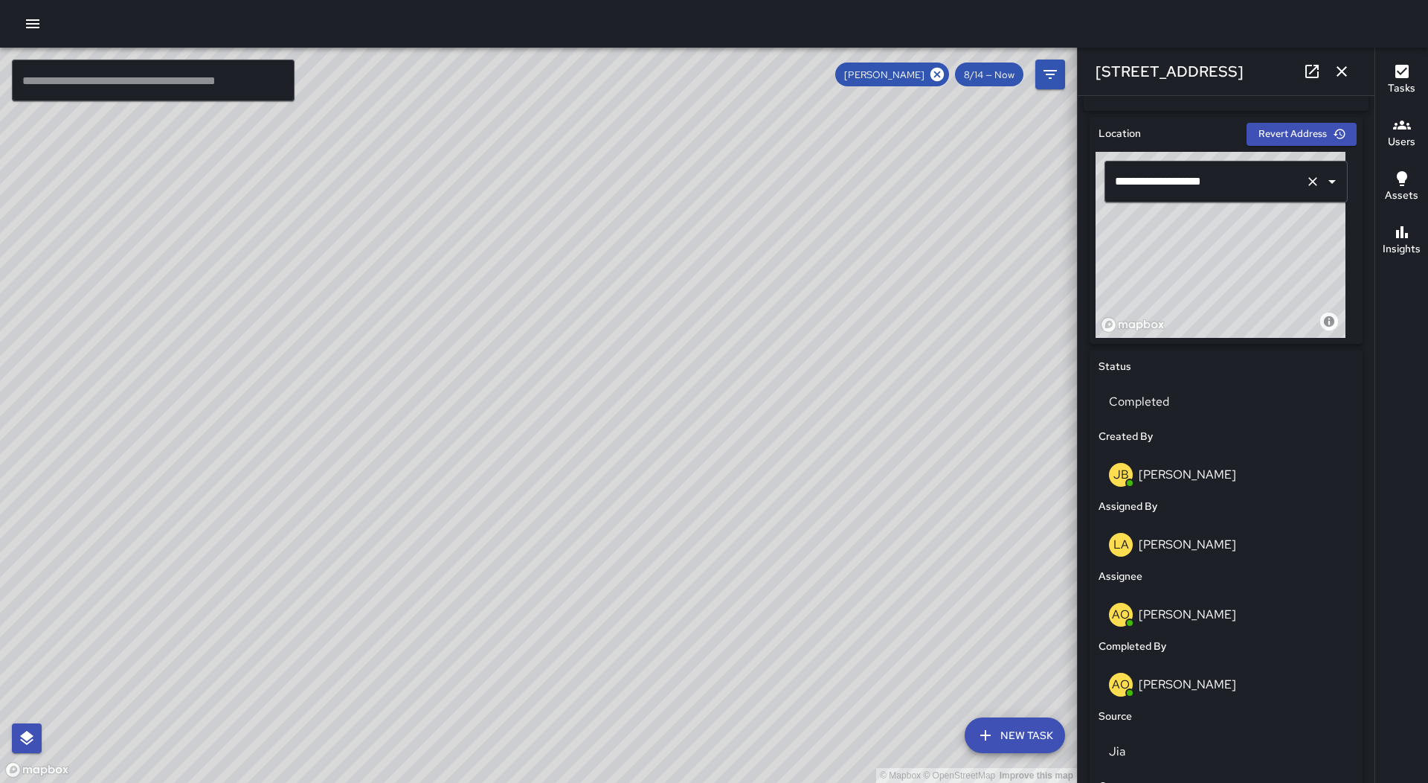
scroll to position [446, 0]
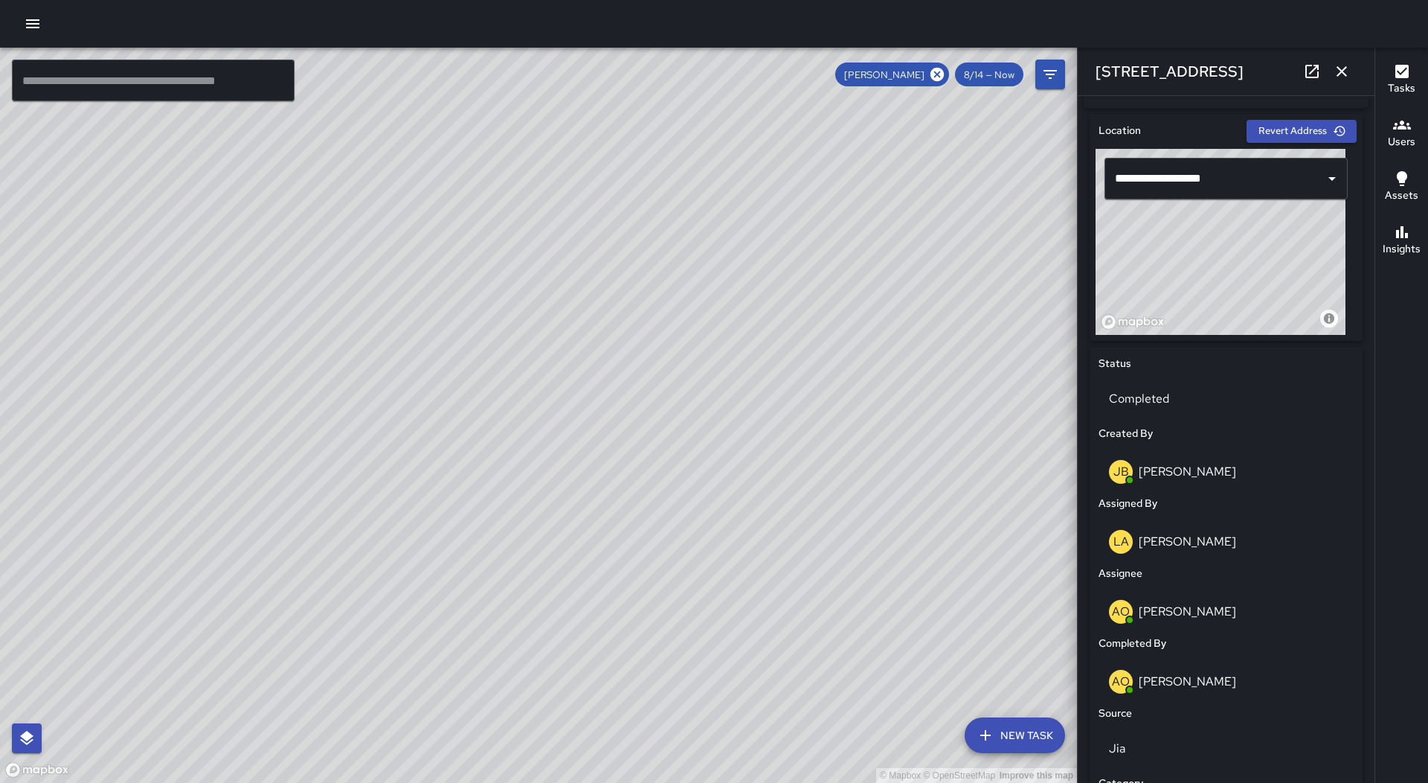
click at [1344, 63] on icon "button" at bounding box center [1342, 71] width 18 height 18
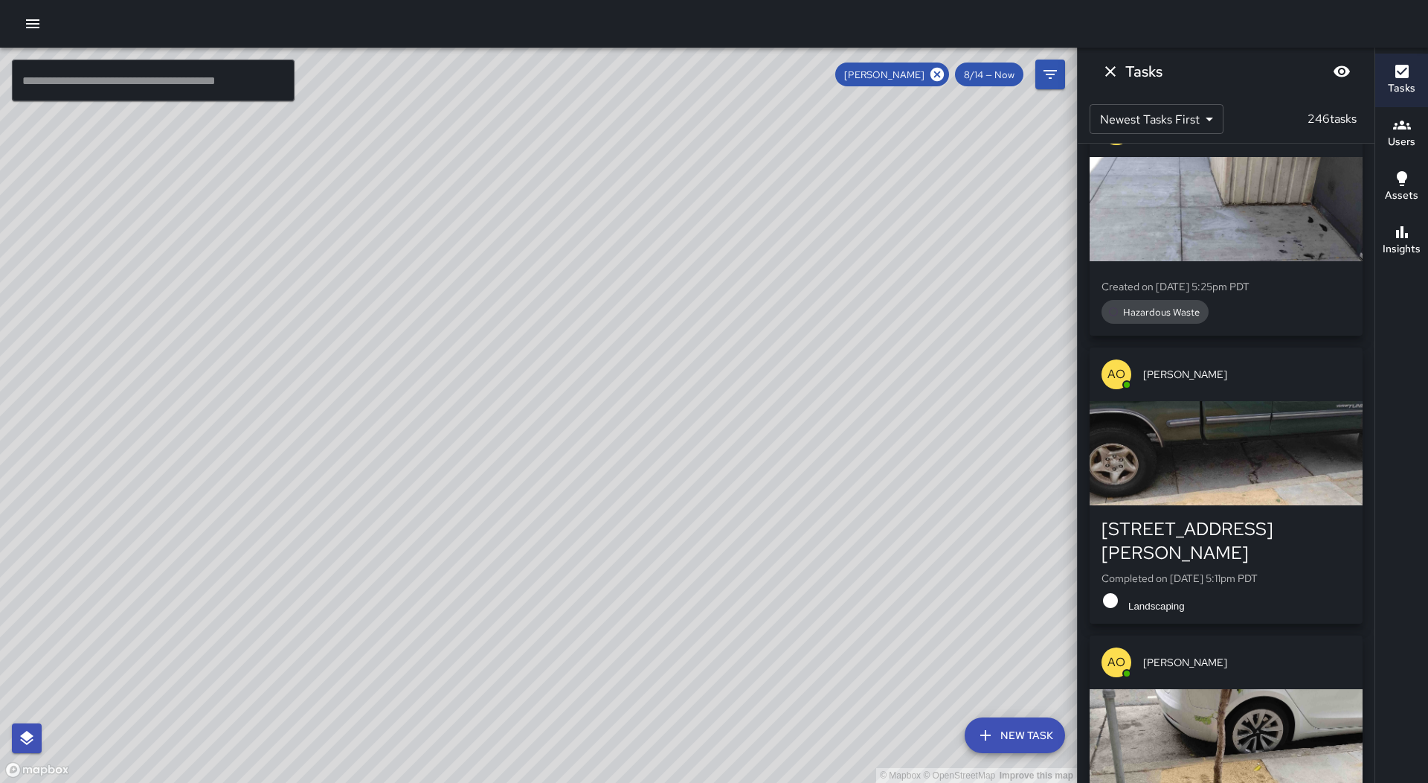
scroll to position [670, 0]
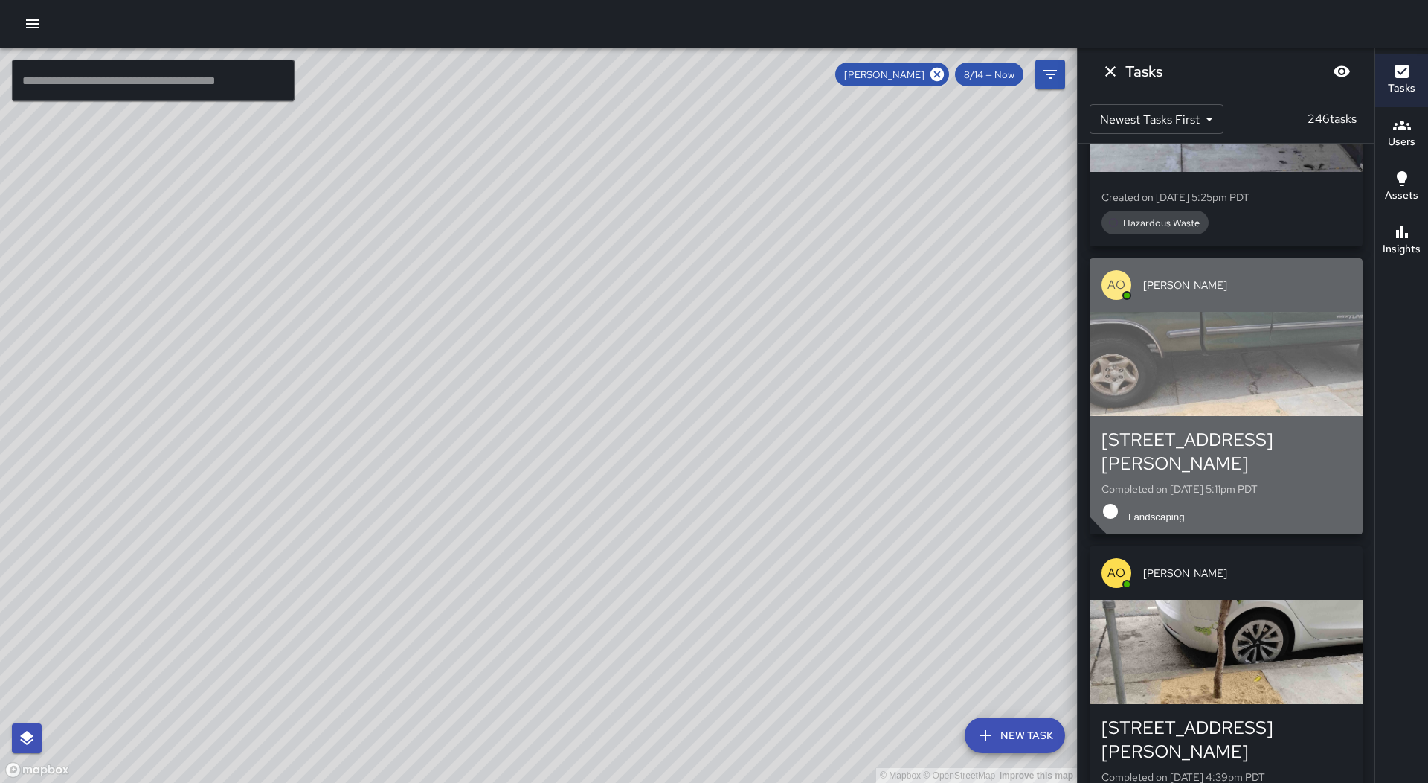
click at [1278, 358] on div "button" at bounding box center [1226, 364] width 273 height 104
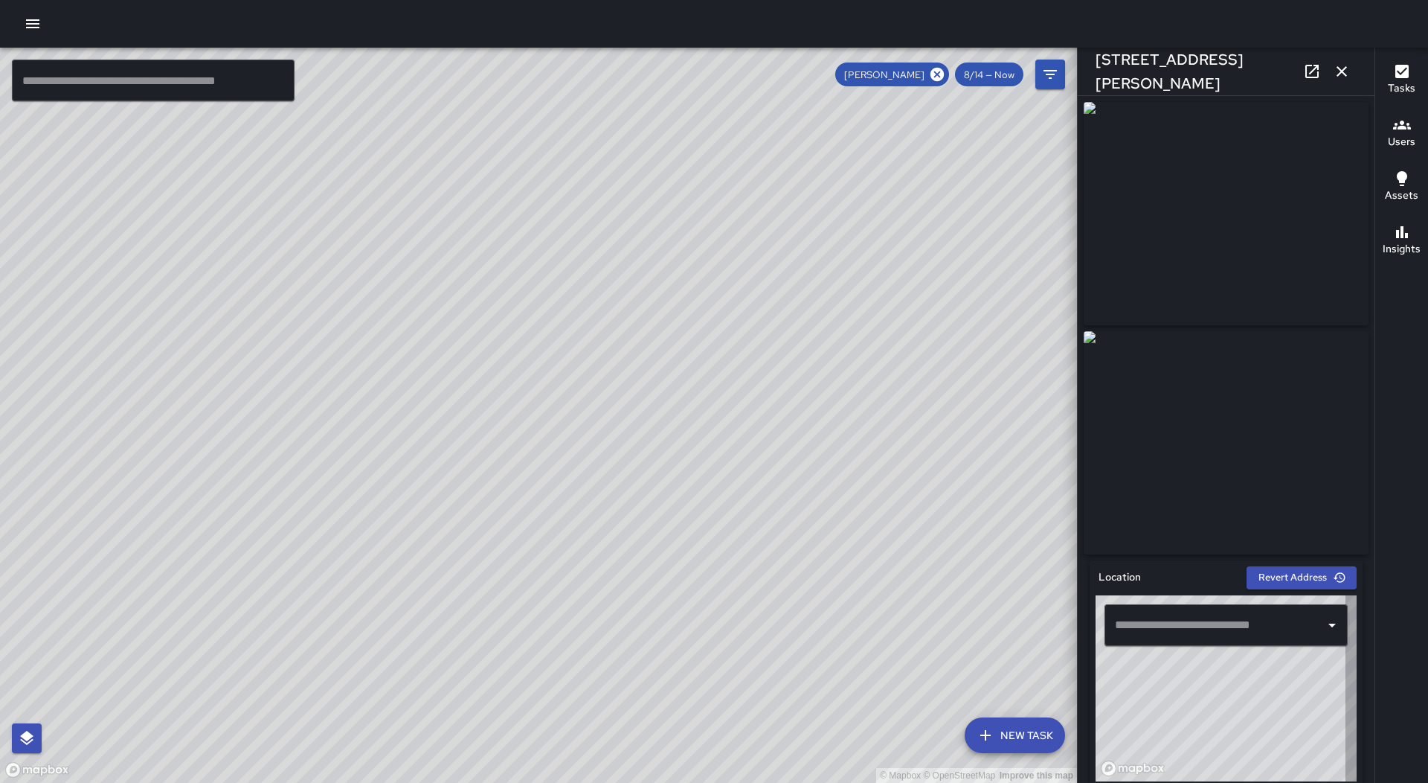
type input "**********"
drag, startPoint x: 1227, startPoint y: 391, endPoint x: 1242, endPoint y: 400, distance: 17.4
click at [1239, 398] on img at bounding box center [1226, 442] width 285 height 223
click at [1347, 59] on button "button" at bounding box center [1342, 72] width 30 height 30
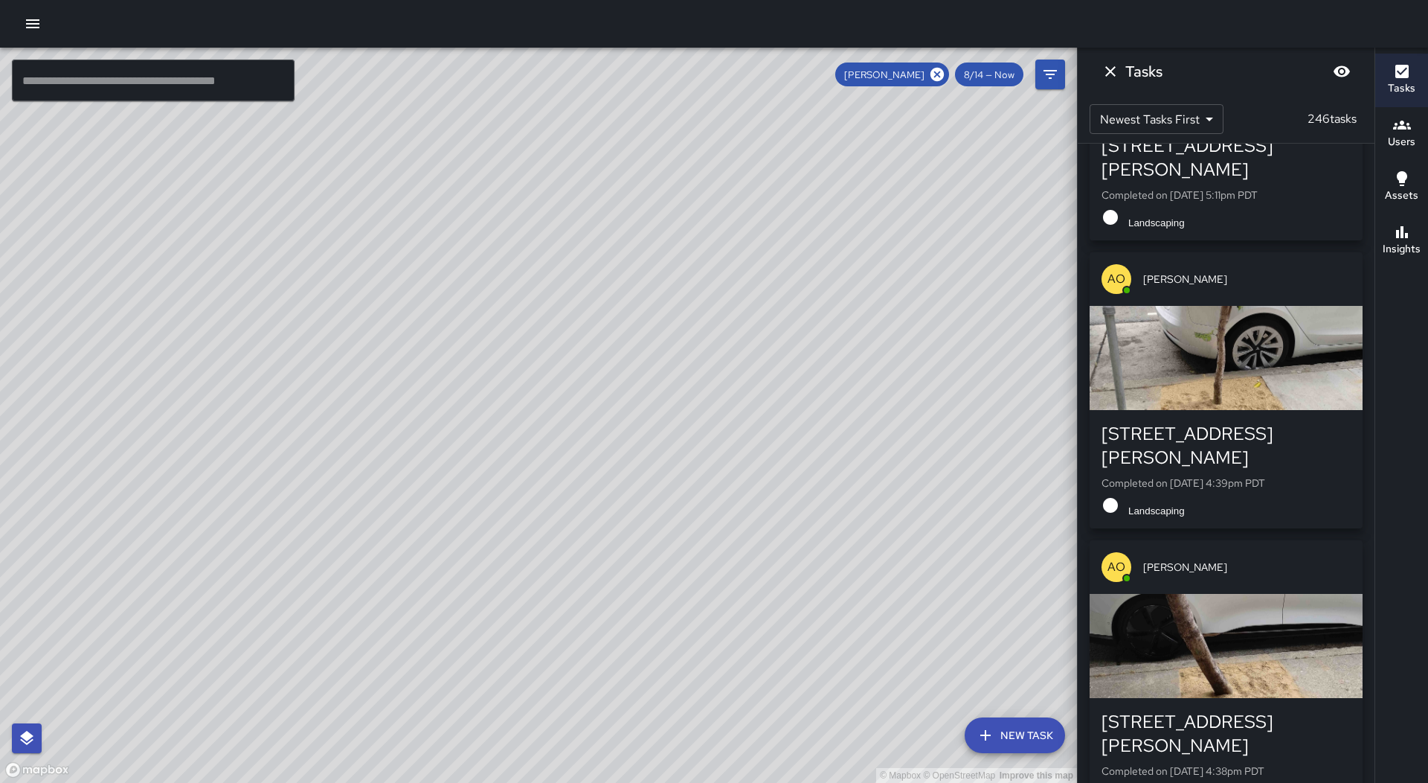
scroll to position [967, 0]
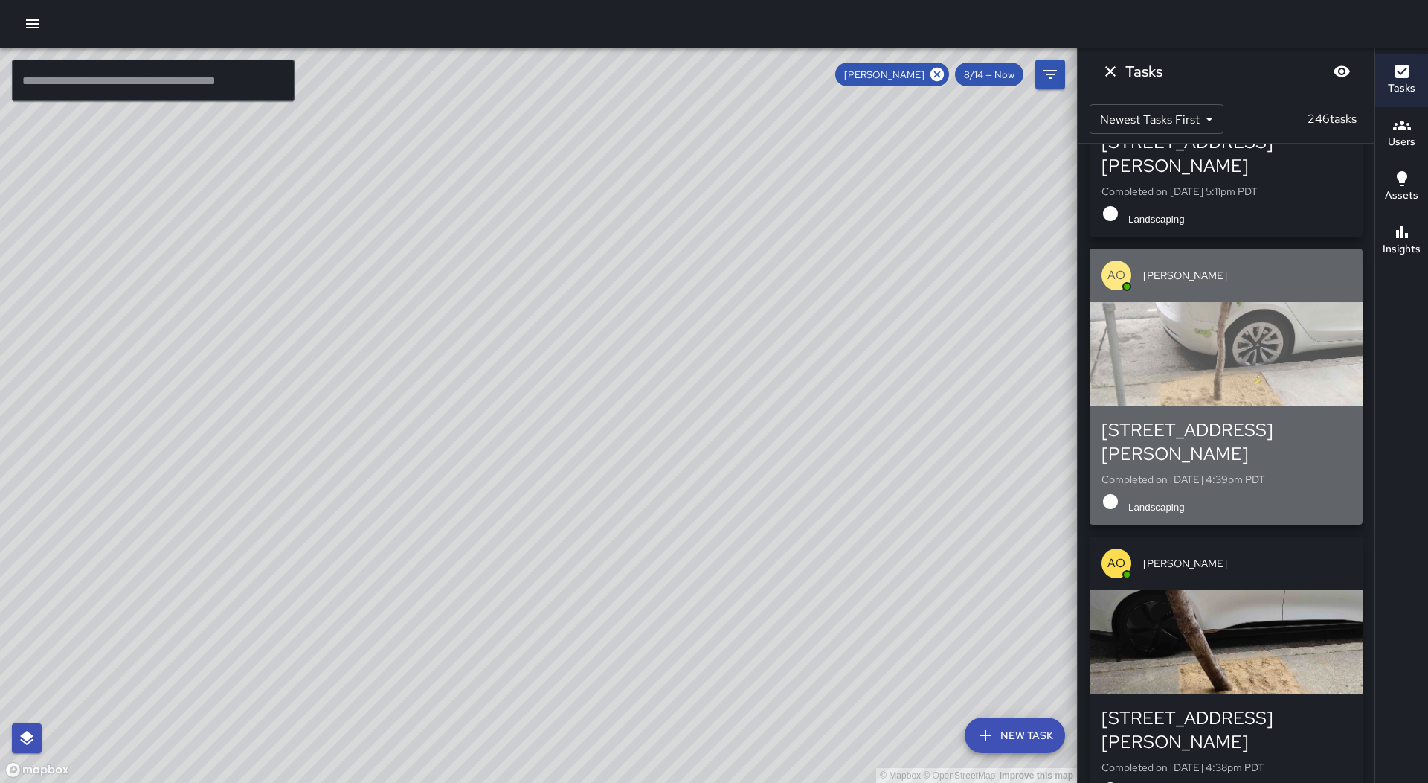
click at [1265, 386] on div "button" at bounding box center [1226, 354] width 273 height 104
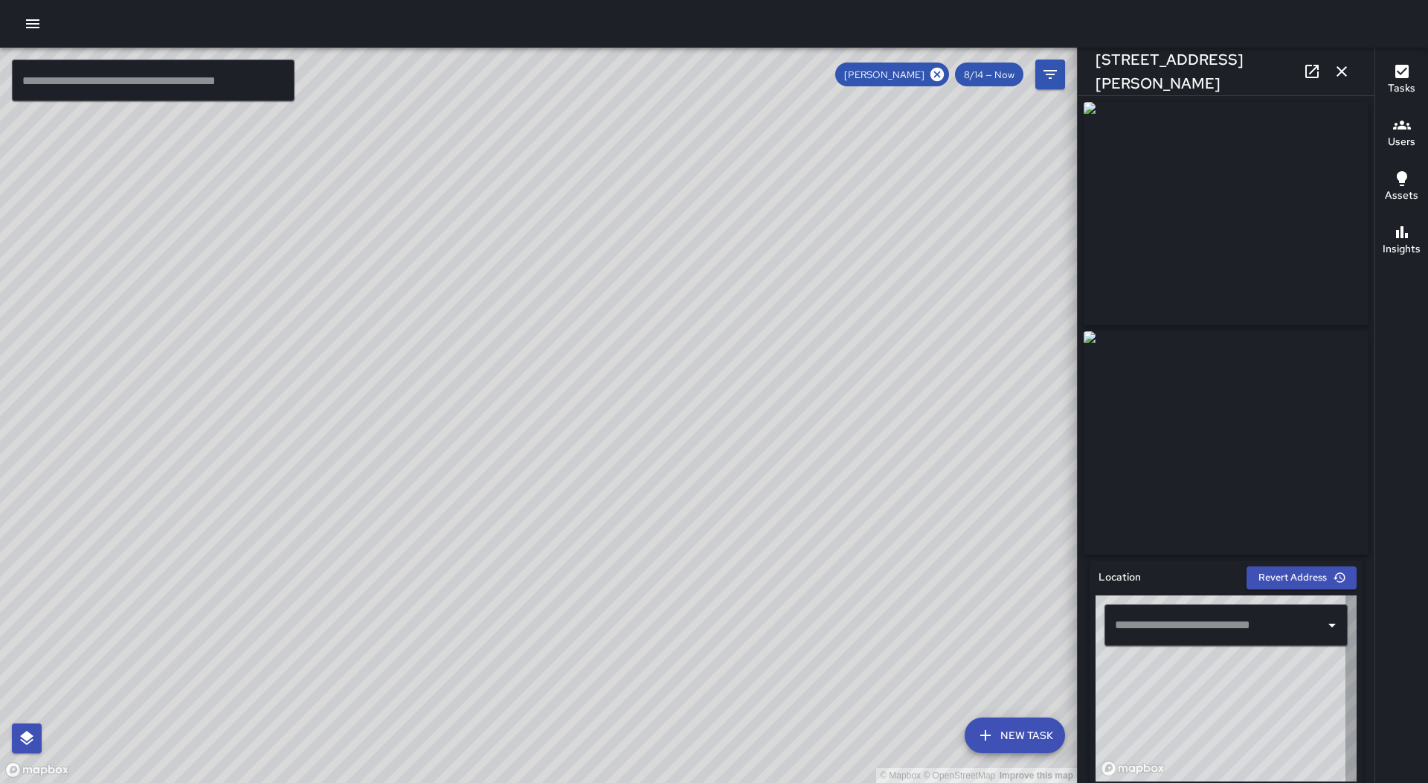
type input "**********"
click at [1350, 70] on icon "button" at bounding box center [1342, 71] width 18 height 18
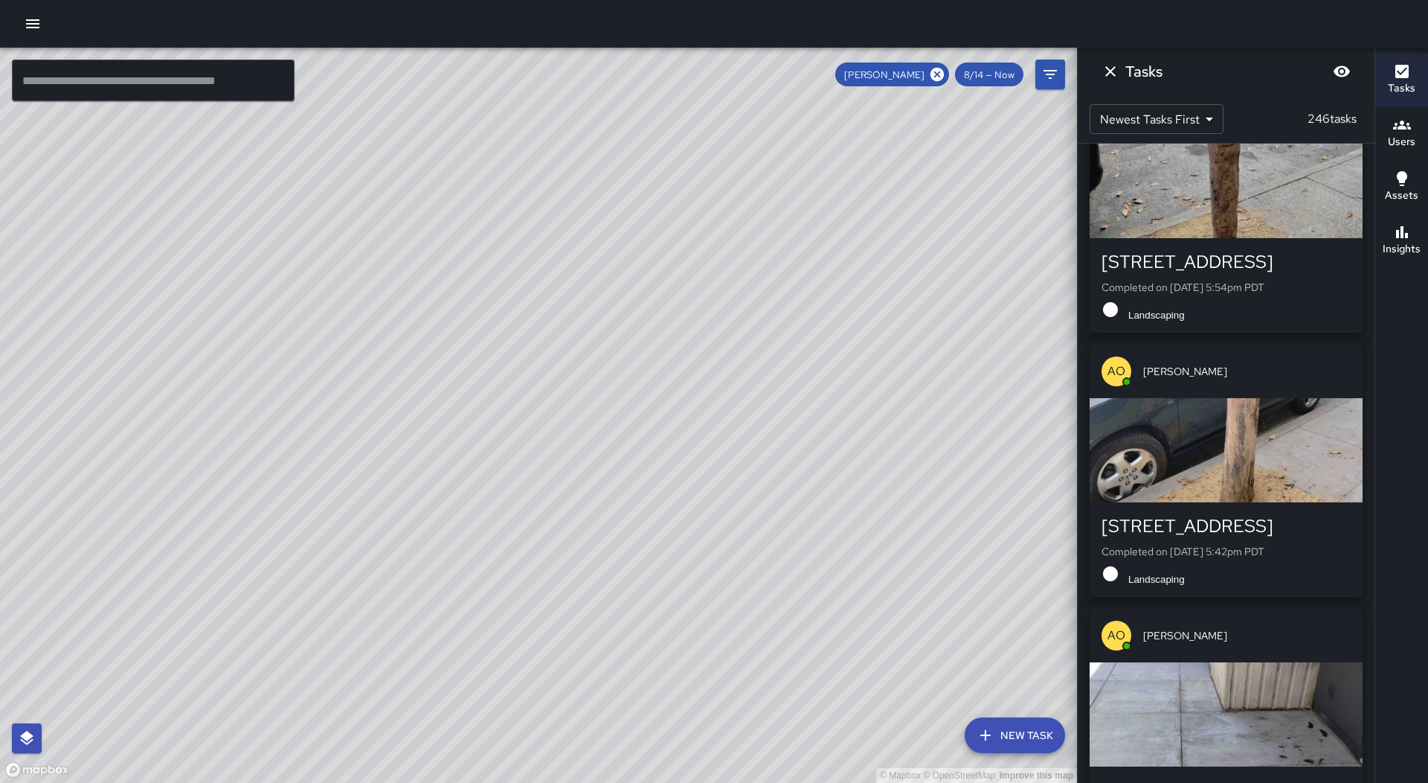
scroll to position [0, 0]
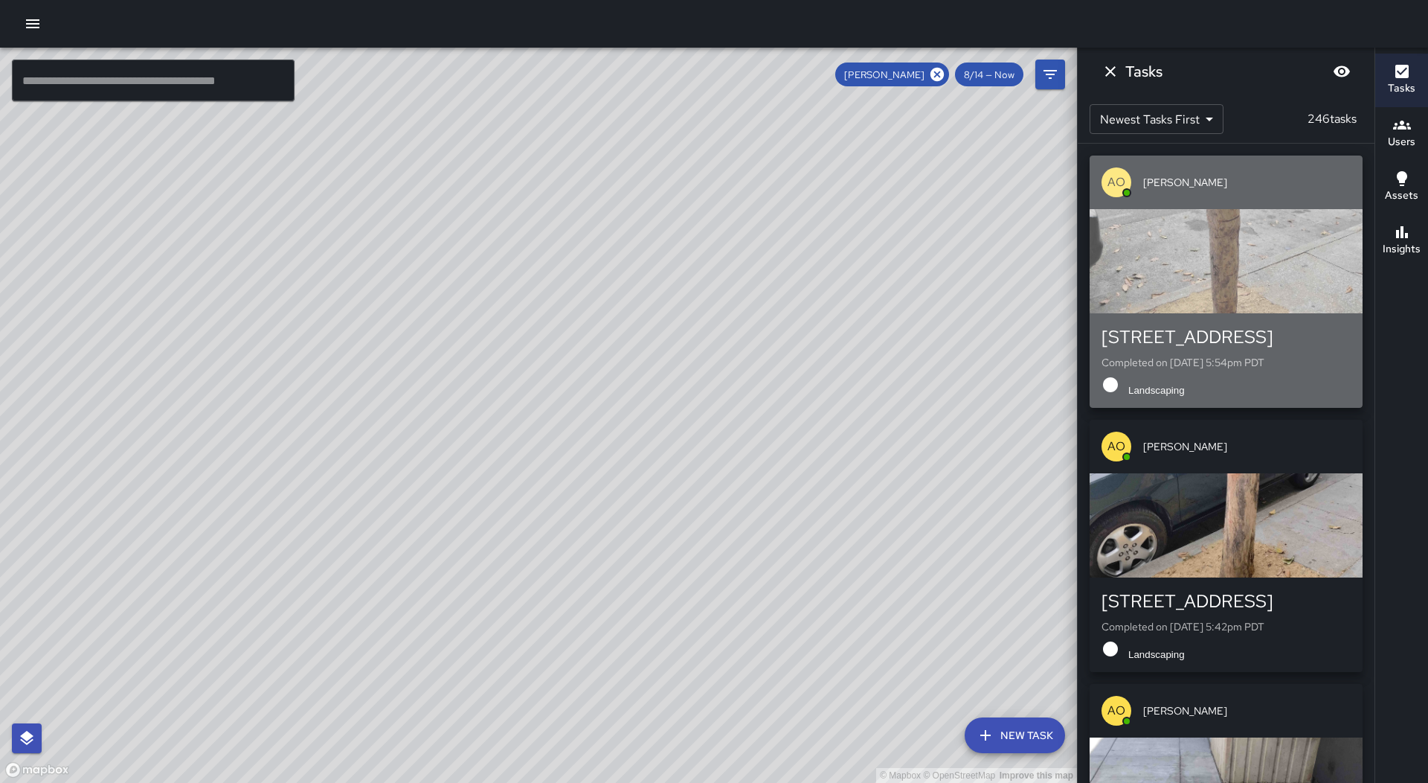
click at [1273, 306] on div "button" at bounding box center [1226, 261] width 273 height 104
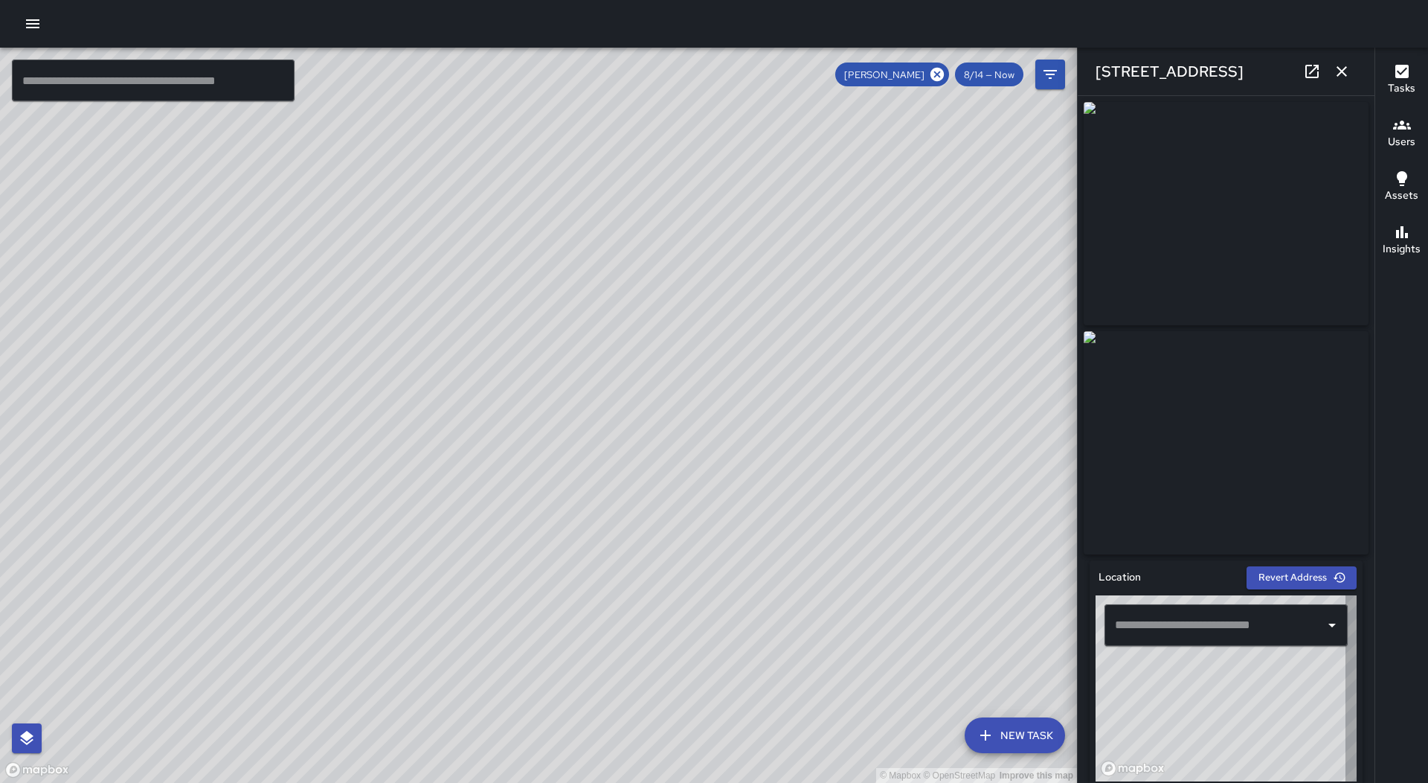
type input "**********"
click at [1342, 67] on icon "button" at bounding box center [1342, 71] width 18 height 18
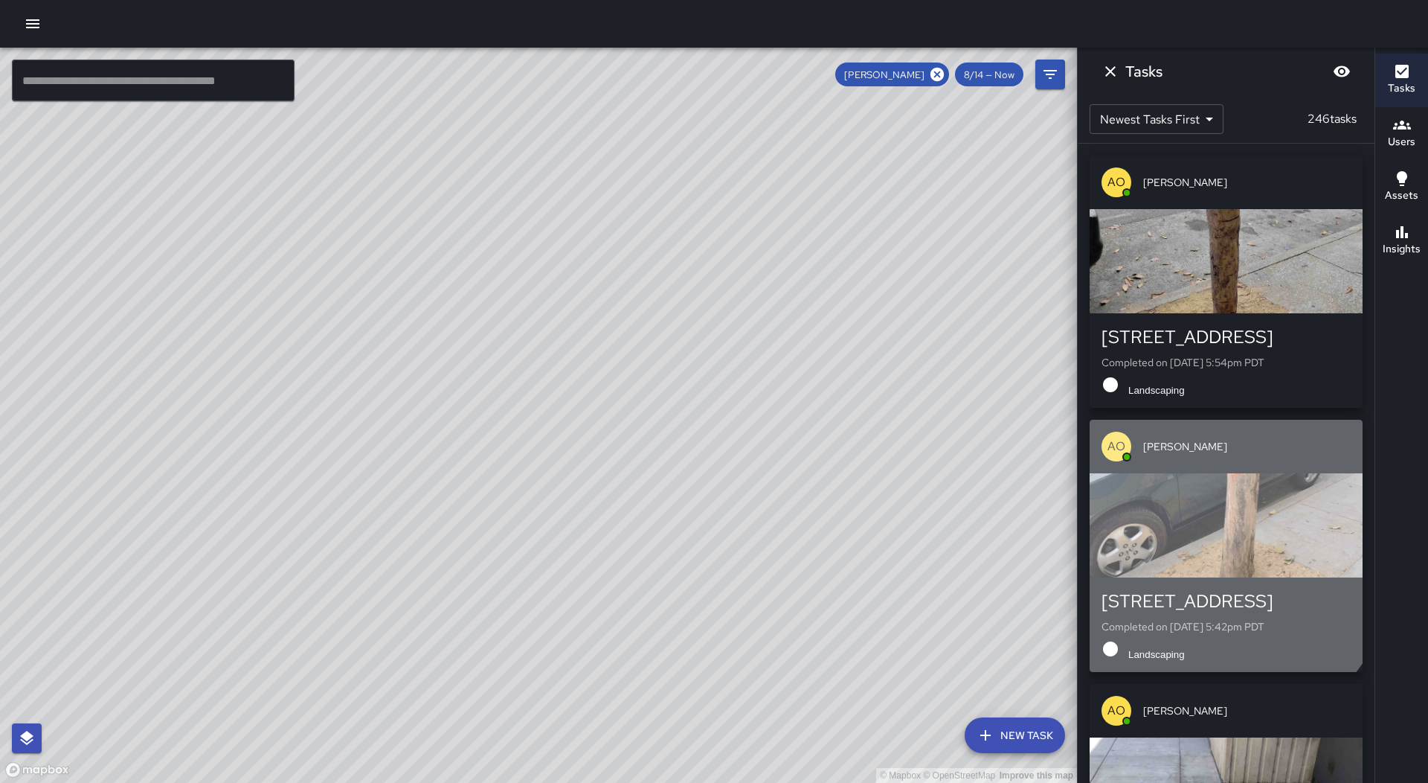
drag, startPoint x: 1170, startPoint y: 548, endPoint x: 1141, endPoint y: 513, distance: 45.4
click at [1141, 513] on div "button" at bounding box center [1226, 525] width 273 height 104
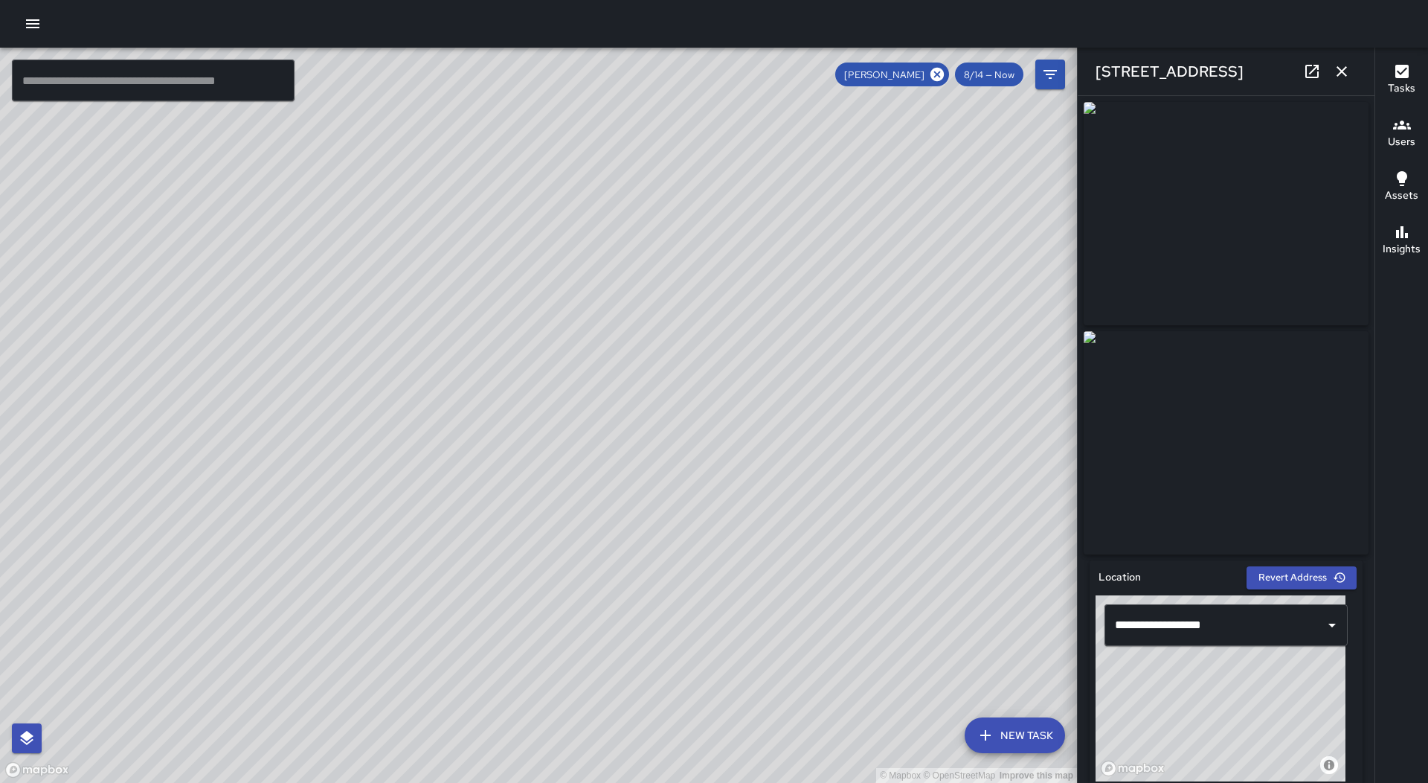
click at [1344, 71] on icon "button" at bounding box center [1342, 71] width 18 height 18
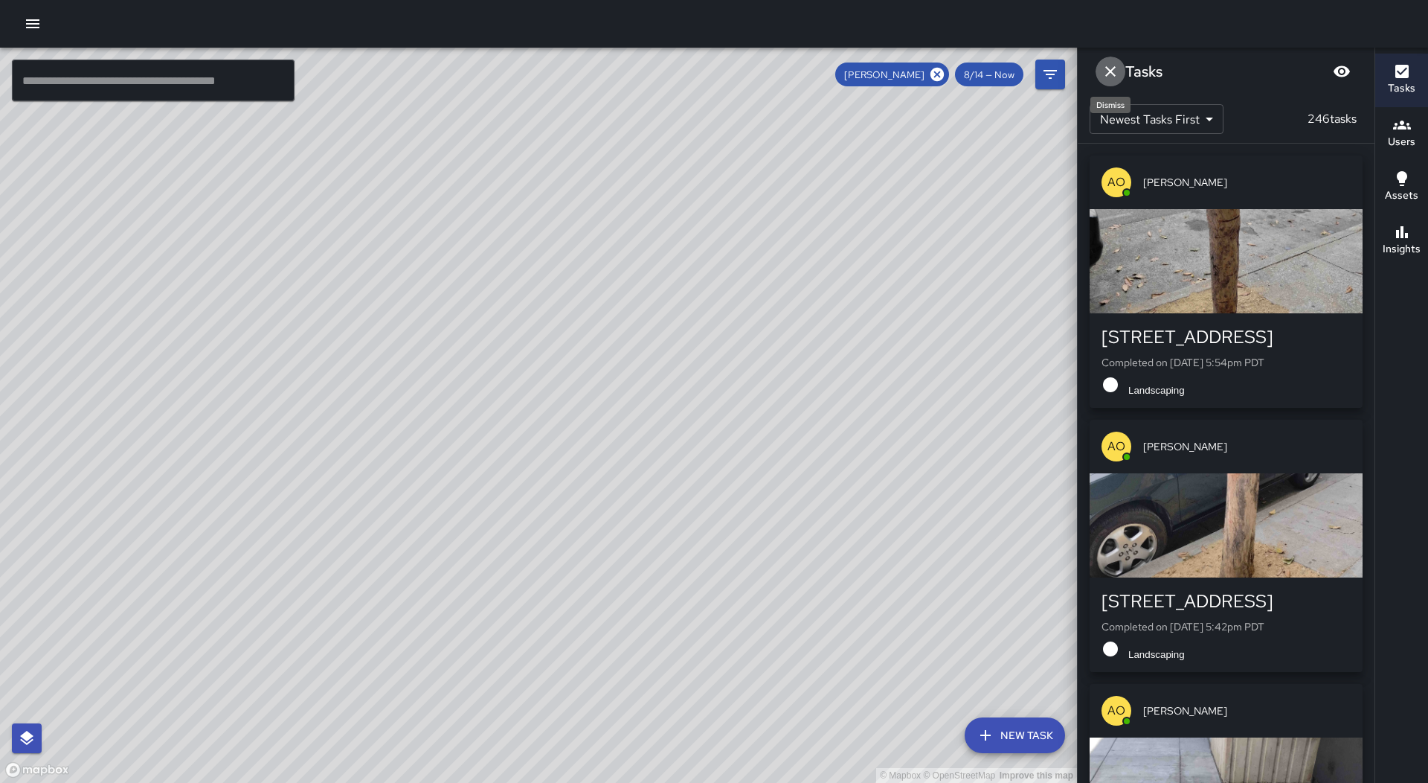
click at [1100, 77] on button "Dismiss" at bounding box center [1111, 72] width 30 height 30
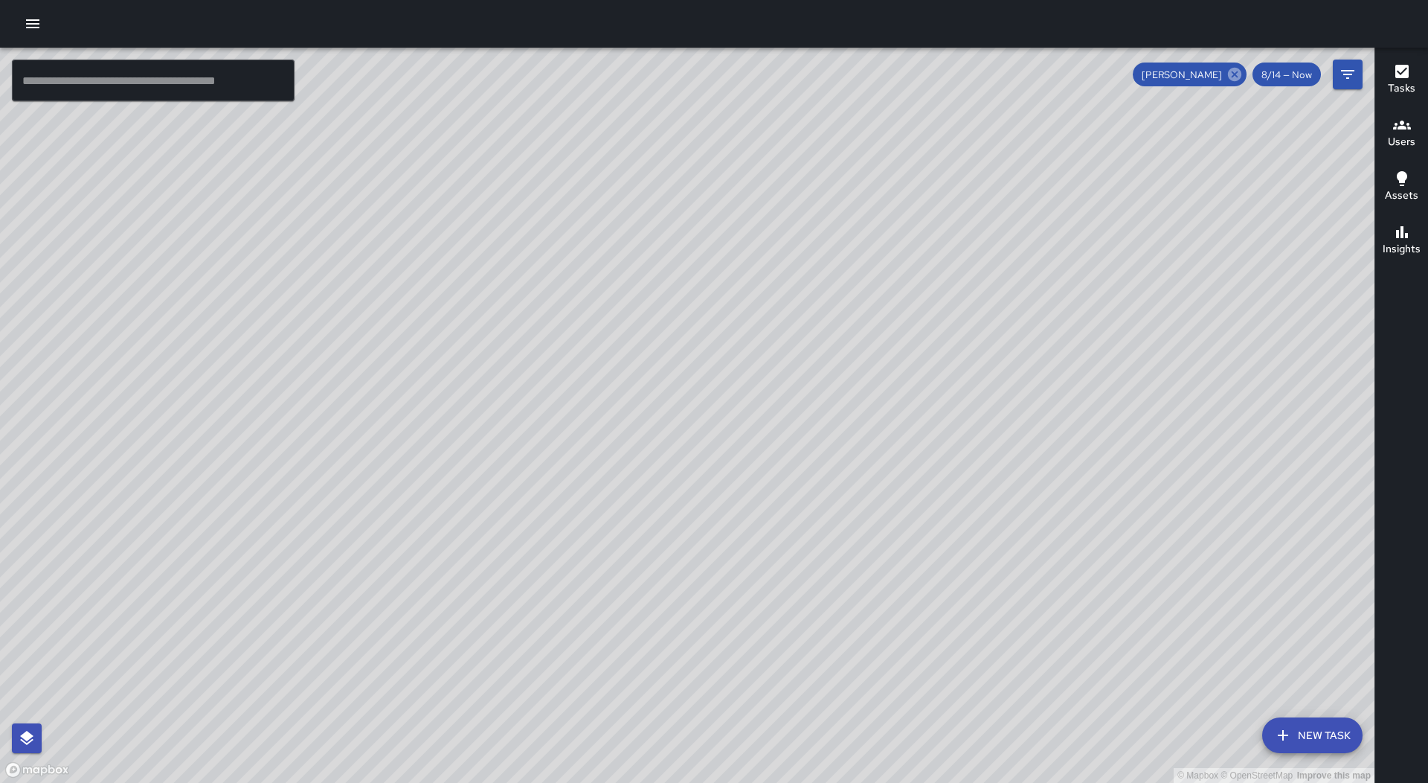
click at [1239, 80] on icon at bounding box center [1234, 74] width 13 height 13
click at [1334, 76] on button "Filters" at bounding box center [1348, 75] width 30 height 30
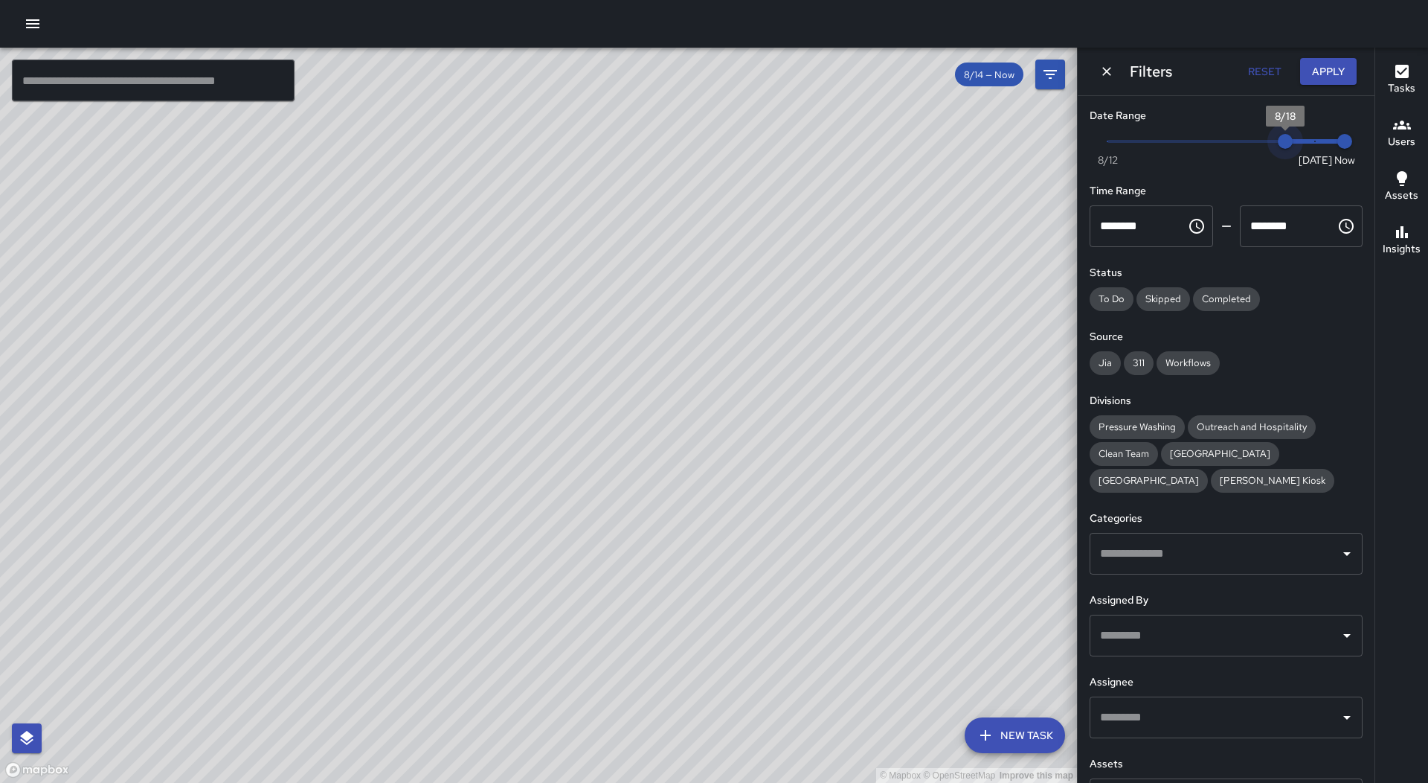
drag, startPoint x: 1175, startPoint y: 145, endPoint x: 1428, endPoint y: 142, distance: 253.0
click at [1428, 142] on div "© Mapbox © OpenStreetMap Improve this map ​ New Task 8/14 — Now Map Layers Task…" at bounding box center [714, 415] width 1428 height 735
type input "*"
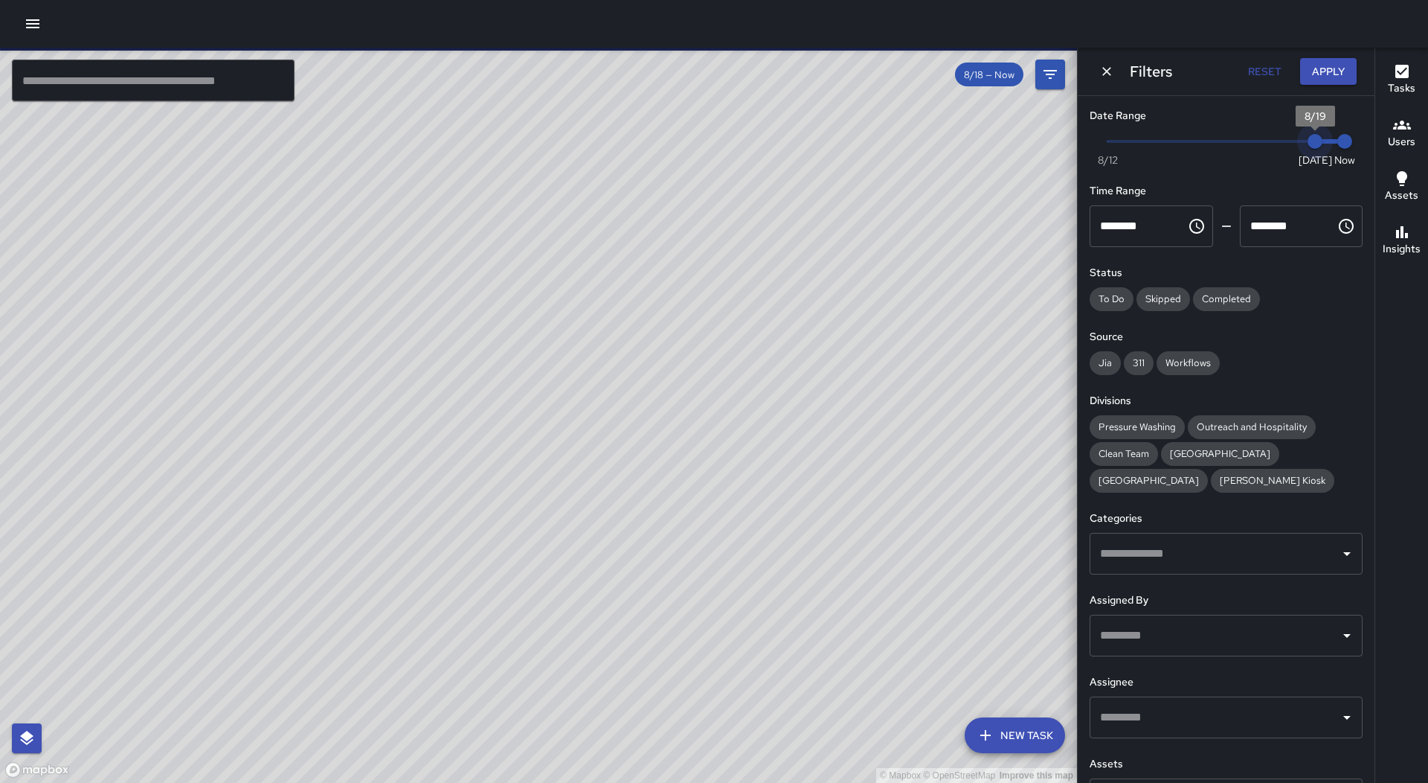
drag, startPoint x: 1274, startPoint y: 146, endPoint x: 1370, endPoint y: 144, distance: 96.0
click at [1370, 144] on div "Date Range Now [DATE] [DATE] 6:34 pm Time Range ******** ​ ******** ​ Status To…" at bounding box center [1226, 439] width 297 height 687
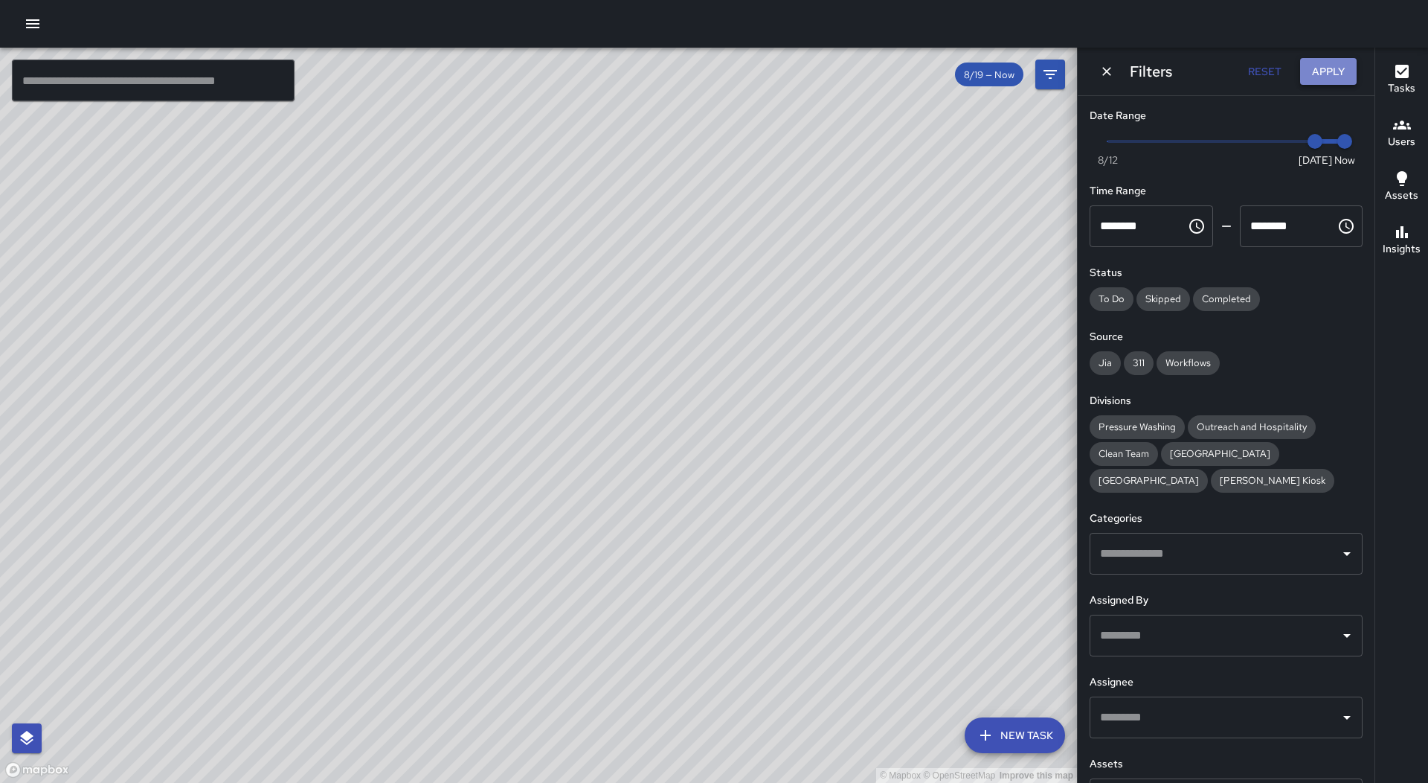
click at [1331, 73] on button "Apply" at bounding box center [1328, 72] width 57 height 28
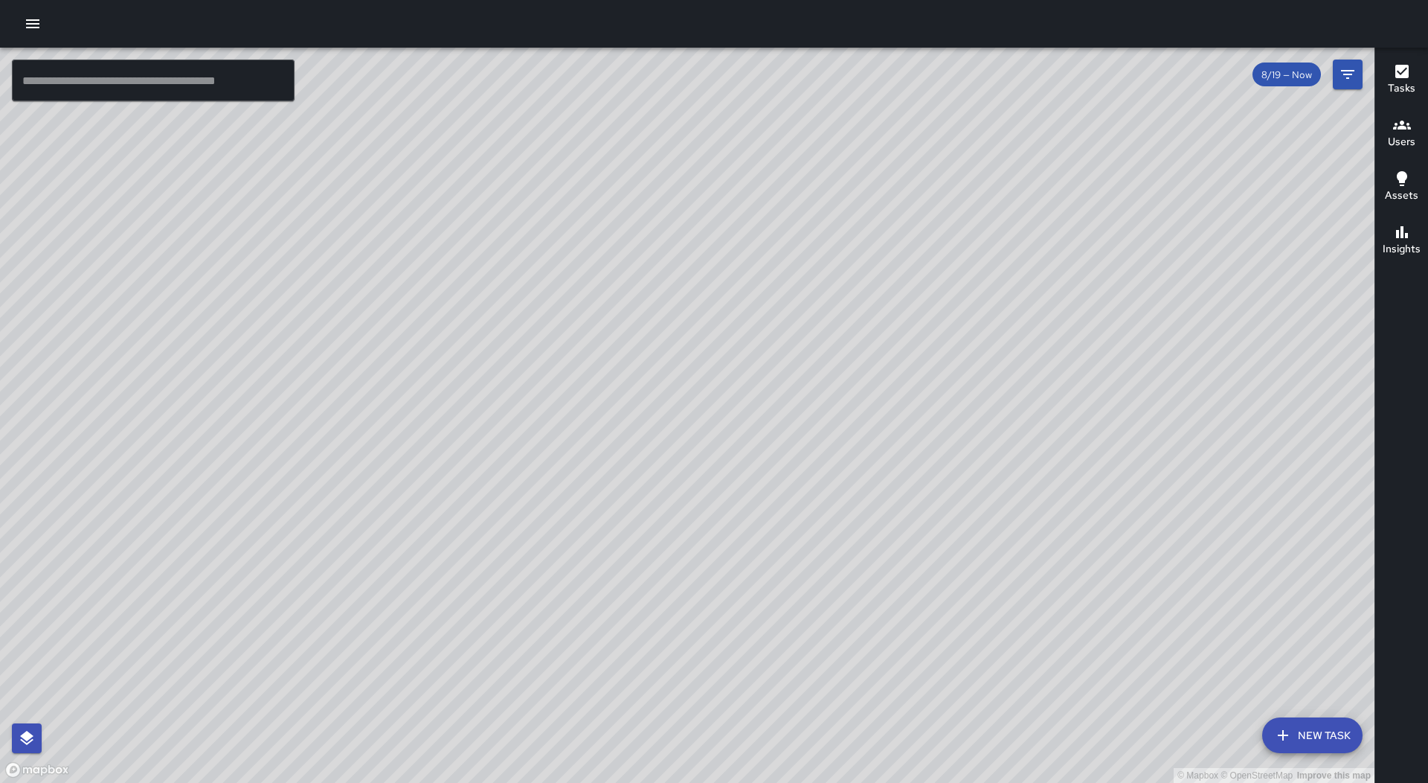
drag, startPoint x: 1153, startPoint y: 380, endPoint x: 723, endPoint y: 316, distance: 434.8
click at [723, 316] on div "© Mapbox © OpenStreetMap Improve this map" at bounding box center [687, 415] width 1375 height 735
drag, startPoint x: 985, startPoint y: 109, endPoint x: 749, endPoint y: 331, distance: 324.2
click at [749, 331] on div "© Mapbox © OpenStreetMap Improve this map" at bounding box center [687, 415] width 1375 height 735
